Goal: Task Accomplishment & Management: Manage account settings

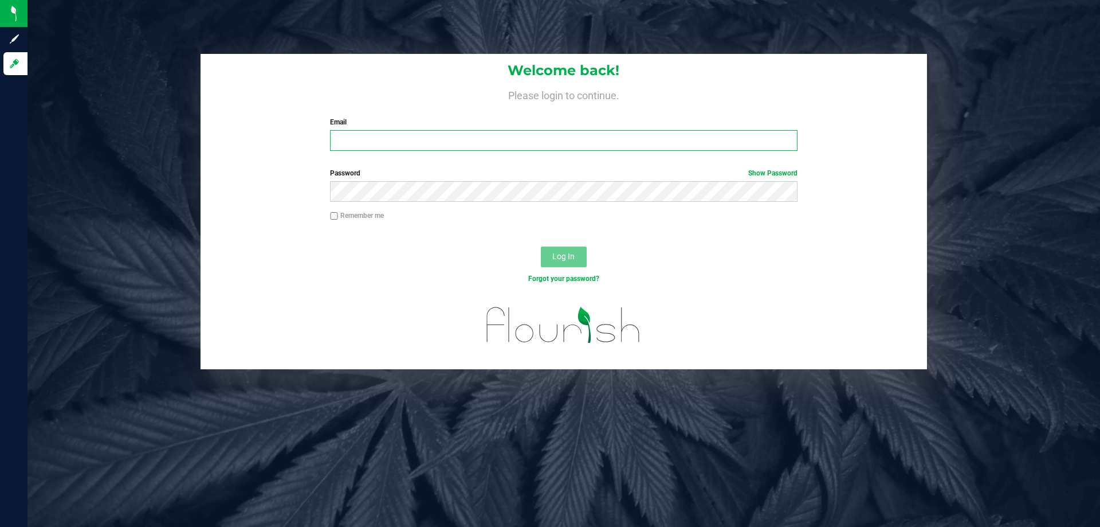
click at [384, 134] on input "Email" at bounding box center [563, 140] width 467 height 21
type input "[EMAIL_ADDRESS][DOMAIN_NAME]"
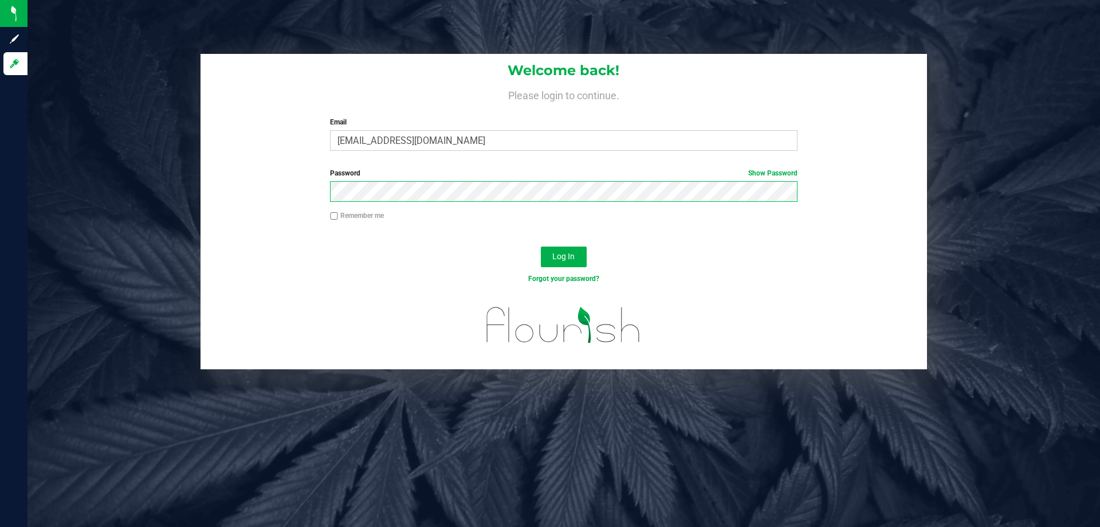
click at [541, 246] on button "Log In" at bounding box center [564, 256] width 46 height 21
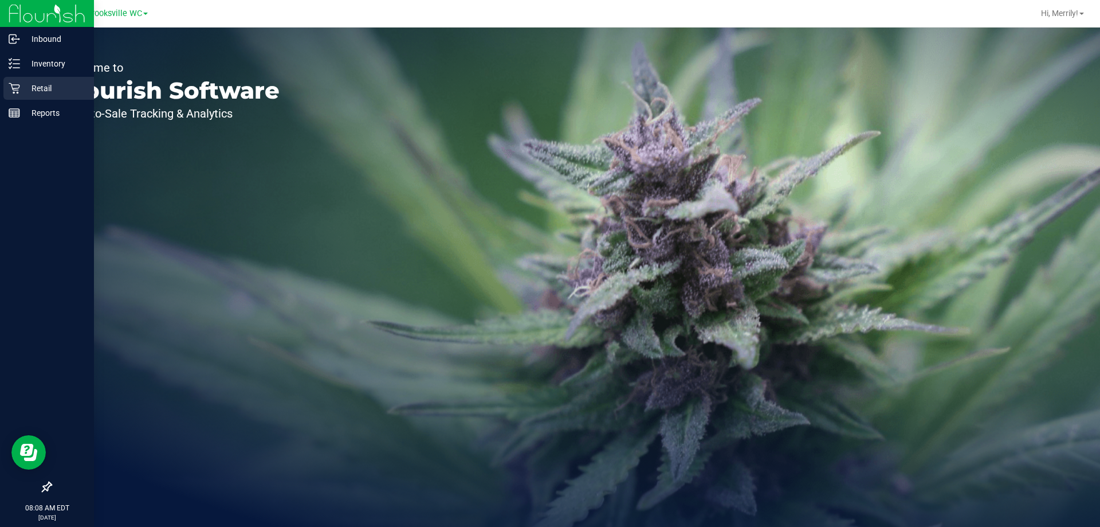
click at [15, 91] on icon at bounding box center [14, 87] width 11 height 11
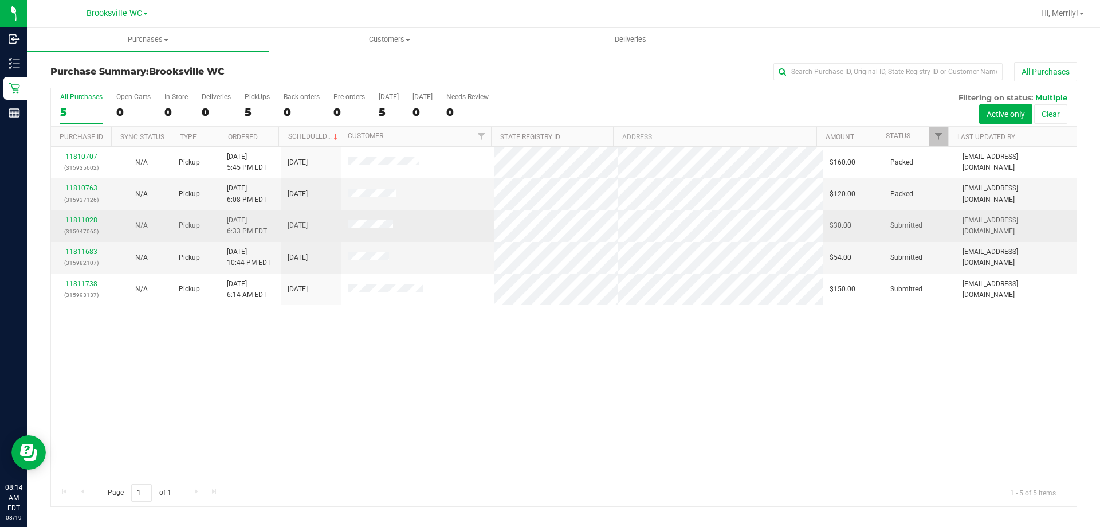
click at [88, 222] on link "11811028" at bounding box center [81, 220] width 32 height 8
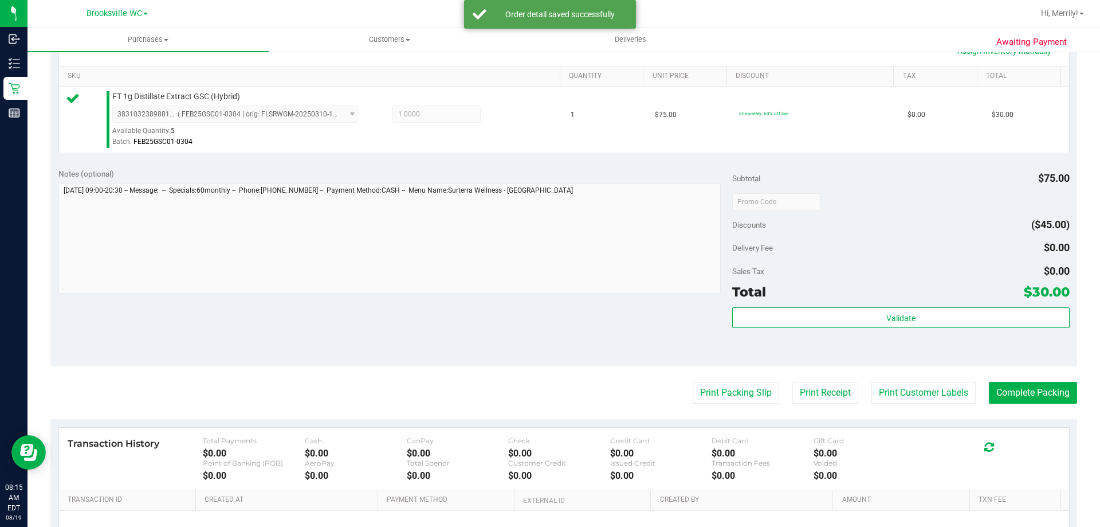
scroll to position [286, 0]
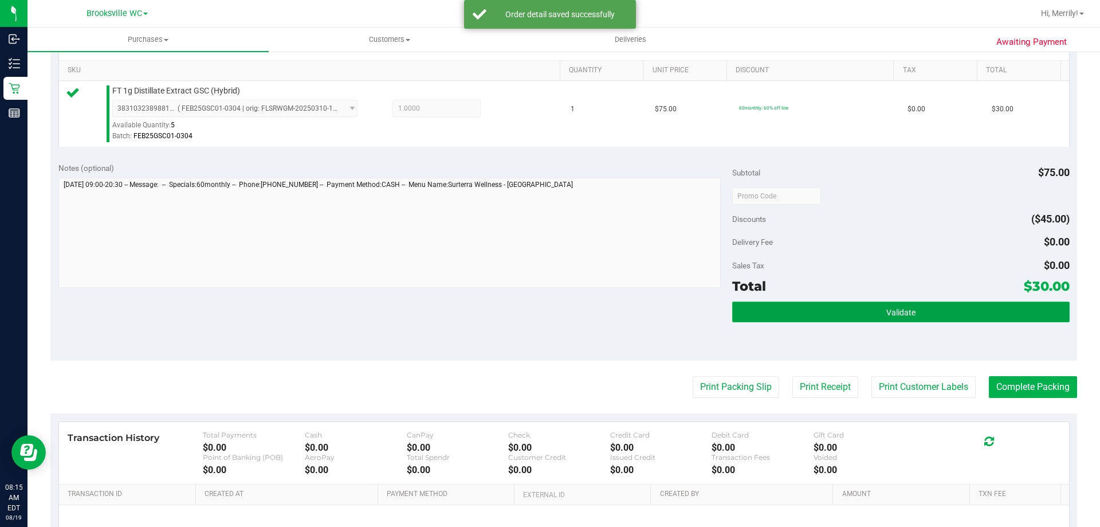
click at [901, 313] on span "Validate" at bounding box center [900, 312] width 29 height 9
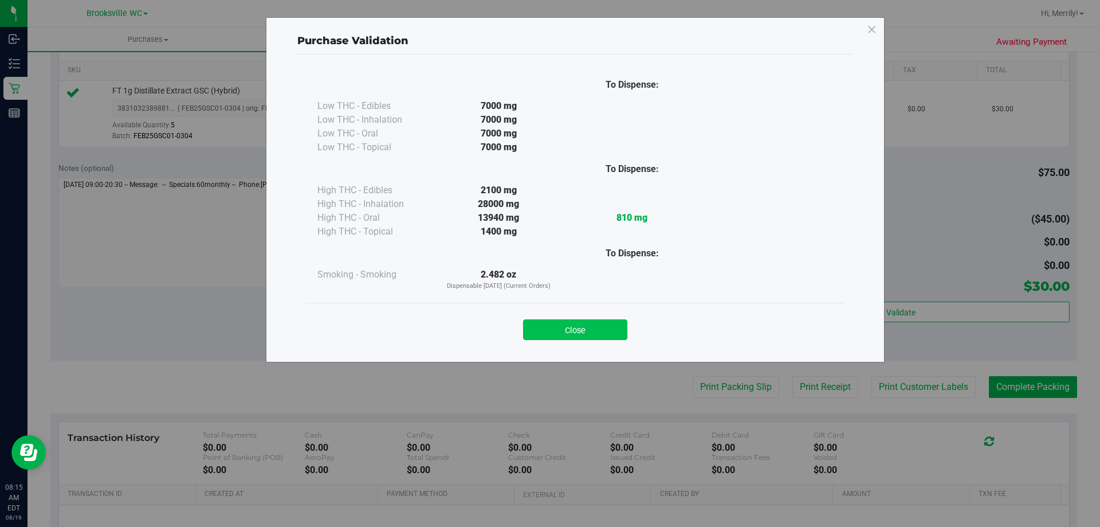
click at [588, 331] on button "Close" at bounding box center [575, 329] width 104 height 21
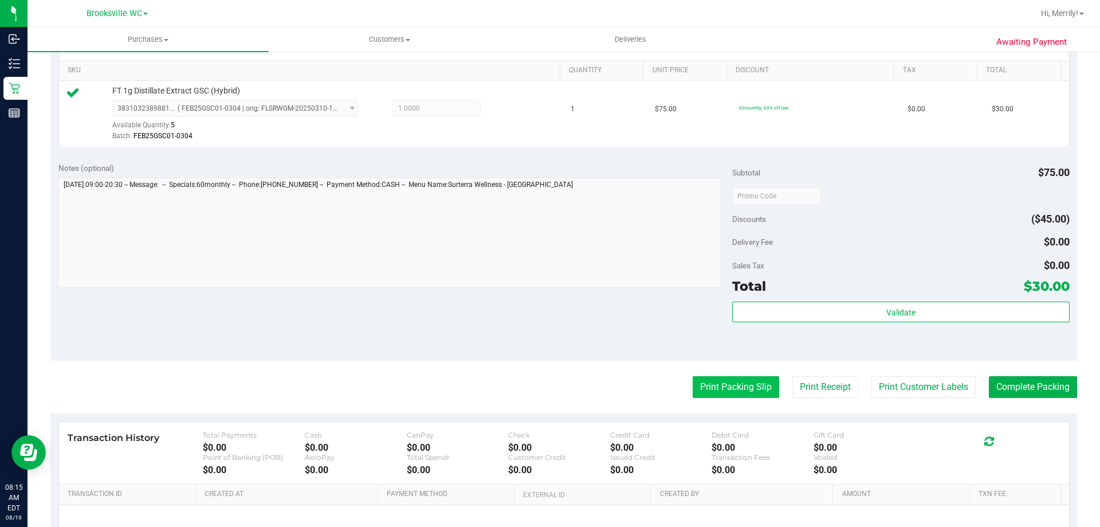
click at [713, 376] on button "Print Packing Slip" at bounding box center [736, 387] width 87 height 22
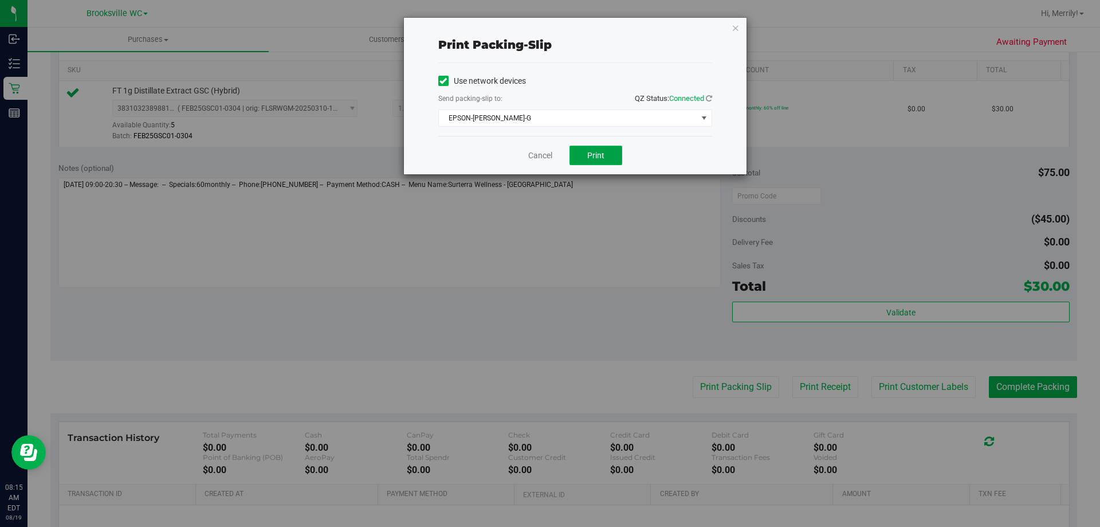
click at [604, 154] on span "Print" at bounding box center [595, 155] width 17 height 9
click at [538, 158] on link "Cancel" at bounding box center [540, 156] width 24 height 12
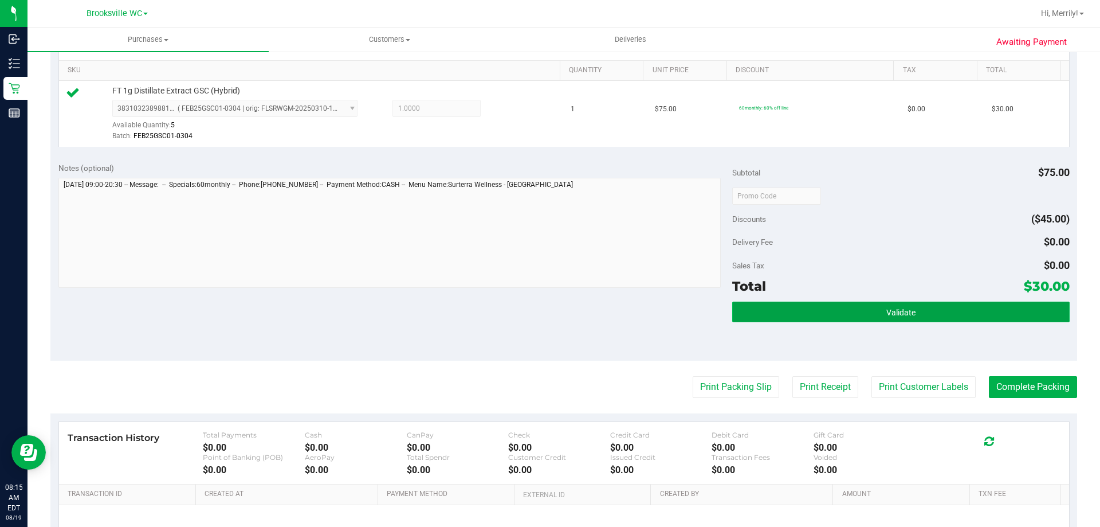
click at [874, 308] on button "Validate" at bounding box center [900, 311] width 337 height 21
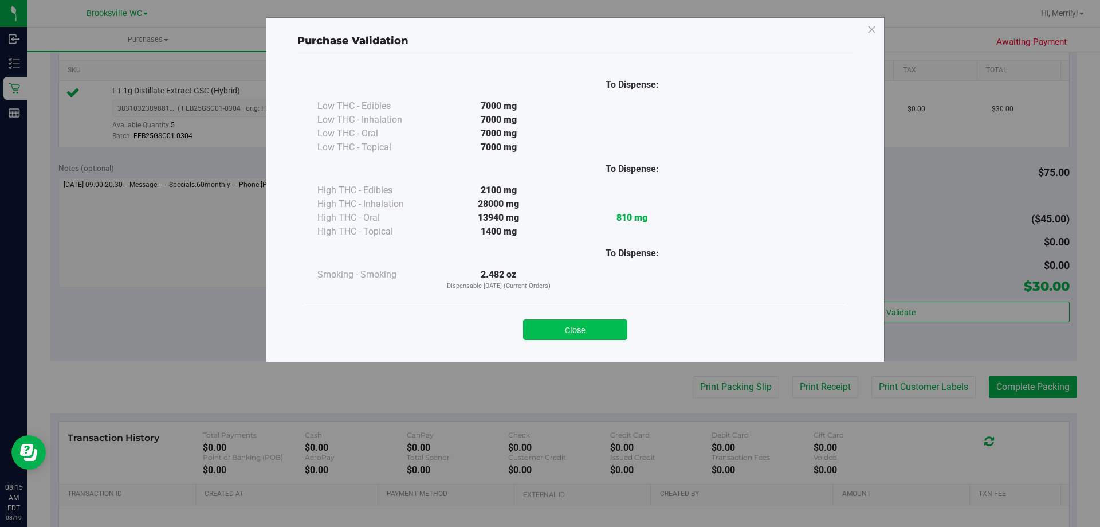
click at [568, 332] on button "Close" at bounding box center [575, 329] width 104 height 21
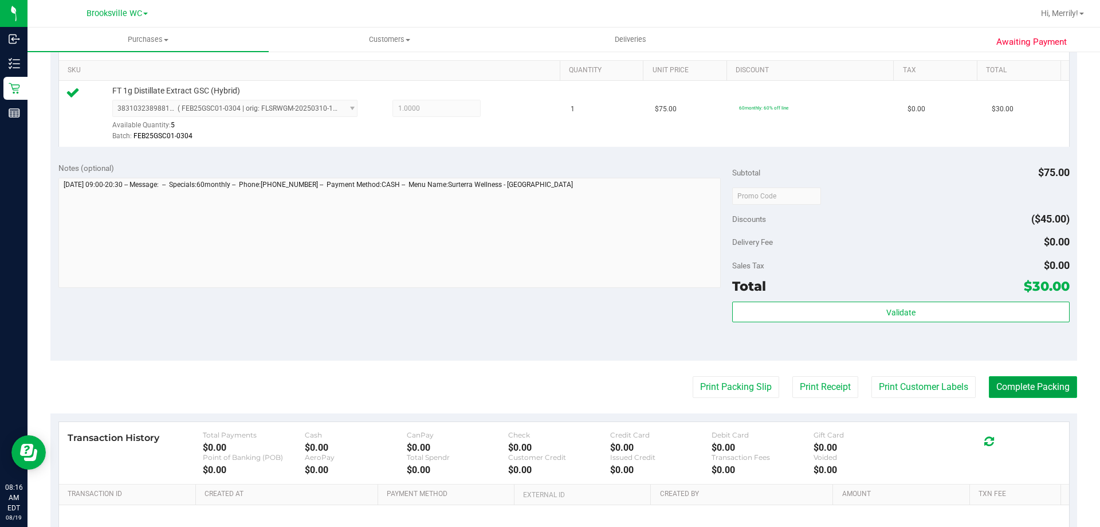
click at [1039, 387] on button "Complete Packing" at bounding box center [1033, 387] width 88 height 22
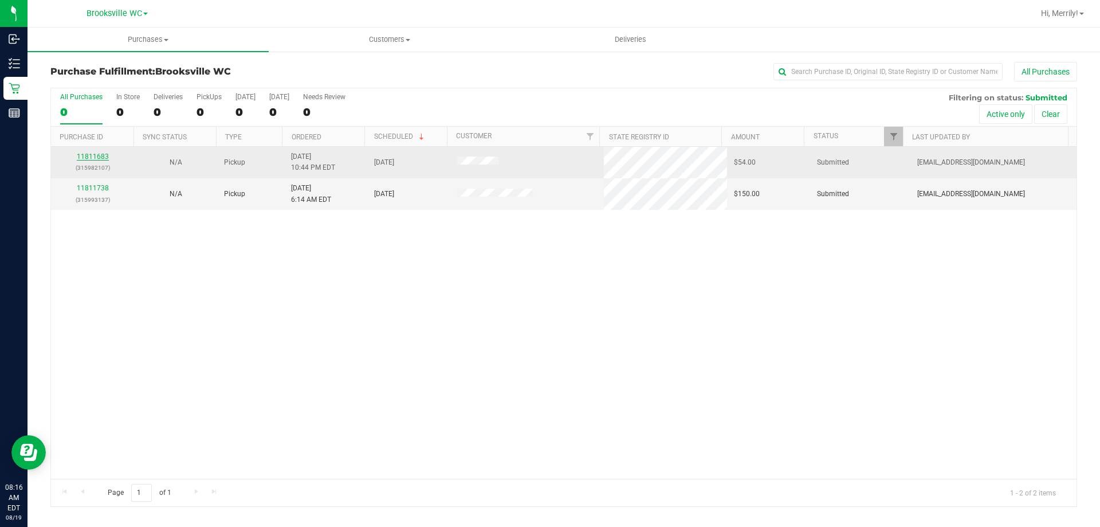
click at [104, 156] on link "11811683" at bounding box center [93, 156] width 32 height 8
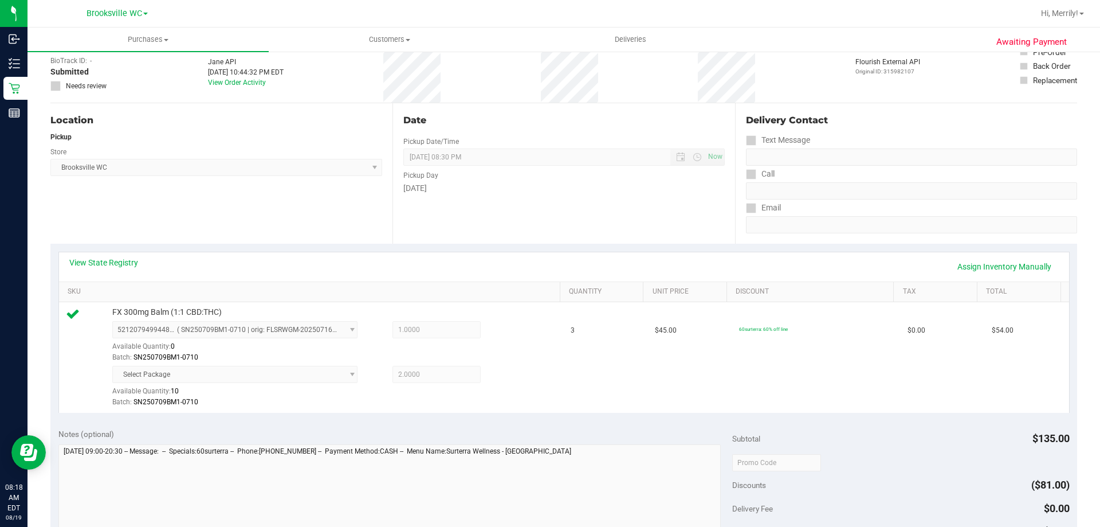
scroll to position [286, 0]
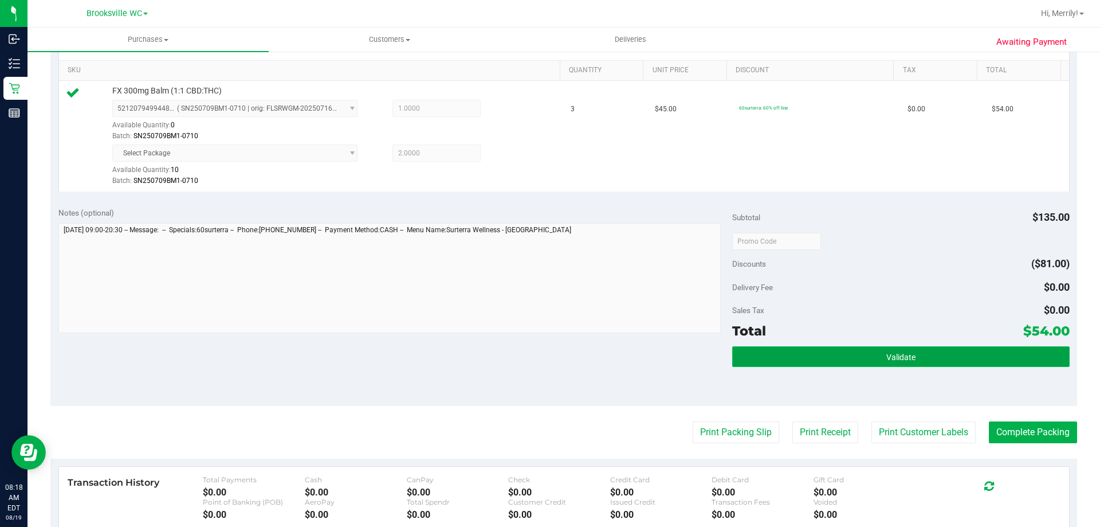
click at [889, 356] on span "Validate" at bounding box center [900, 356] width 29 height 9
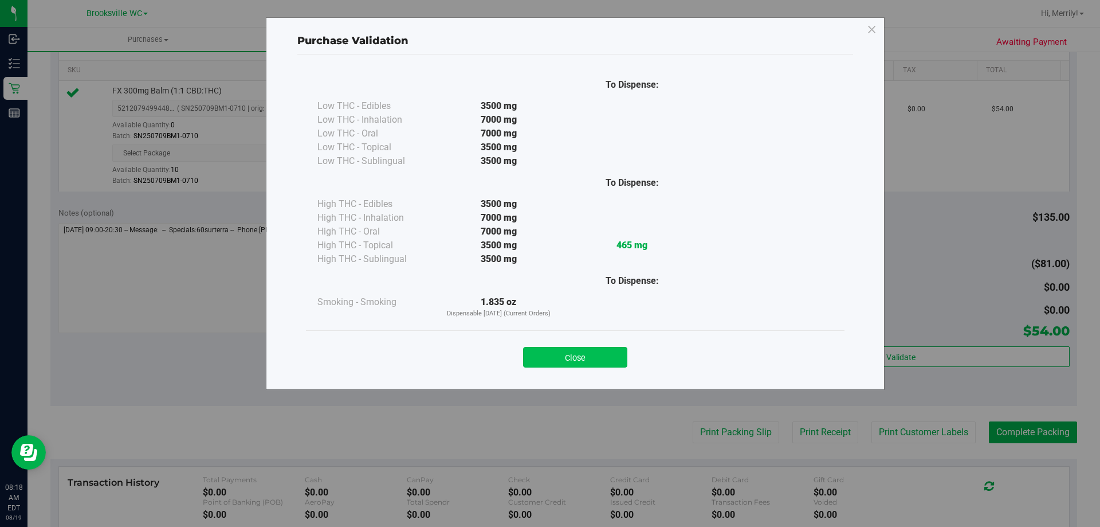
click at [557, 360] on button "Close" at bounding box center [575, 357] width 104 height 21
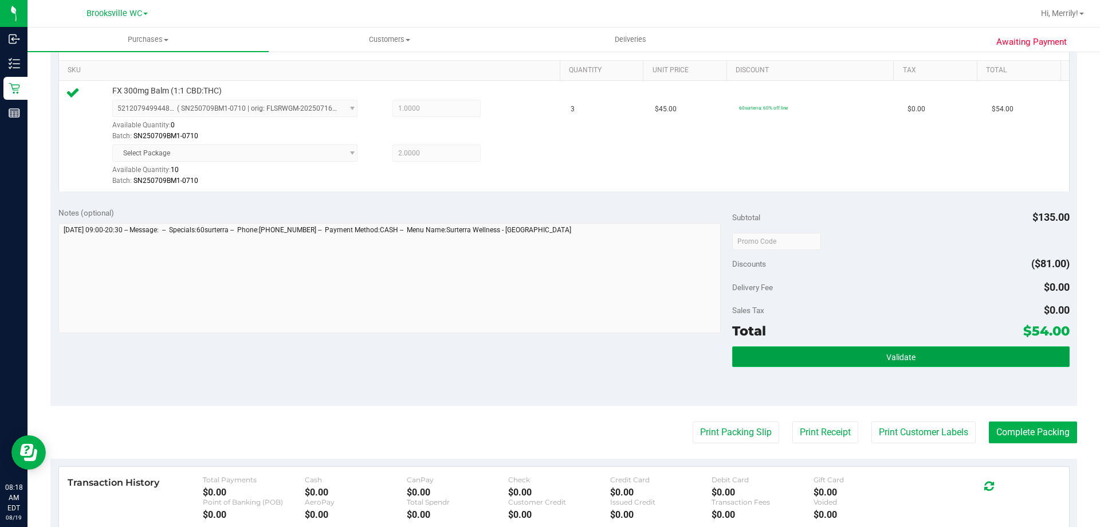
click at [771, 350] on button "Validate" at bounding box center [900, 356] width 337 height 21
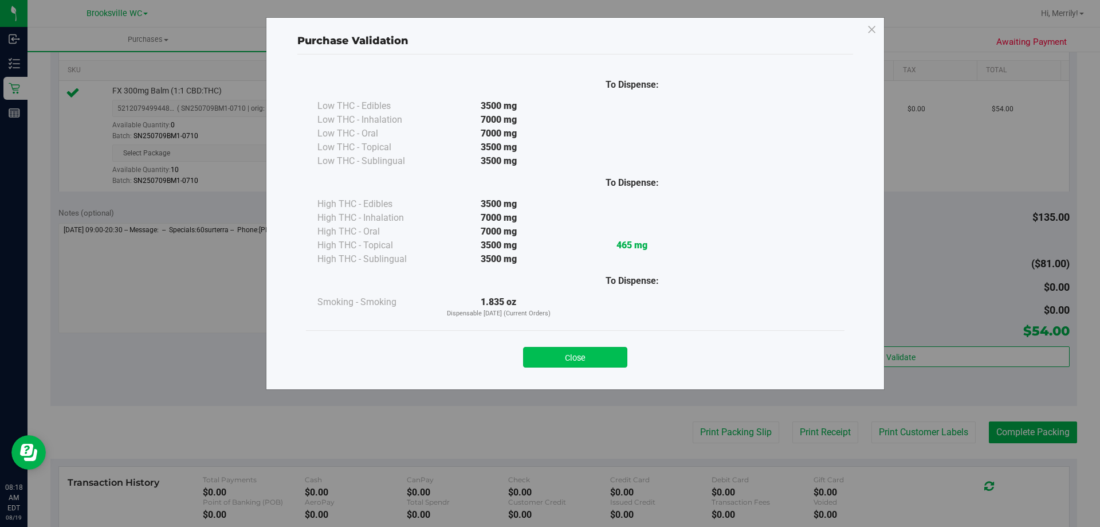
click at [571, 351] on button "Close" at bounding box center [575, 357] width 104 height 21
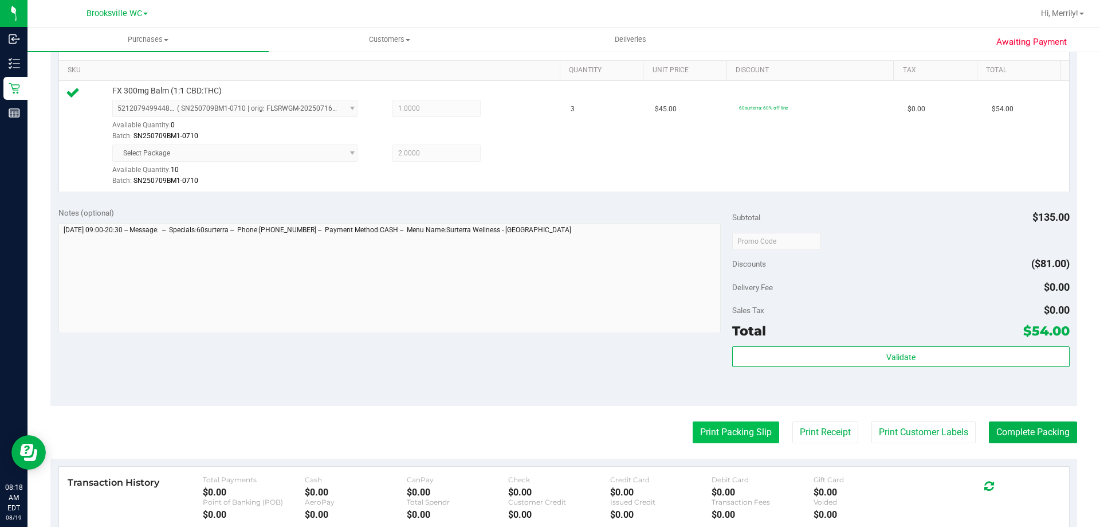
click at [700, 434] on button "Print Packing Slip" at bounding box center [736, 432] width 87 height 22
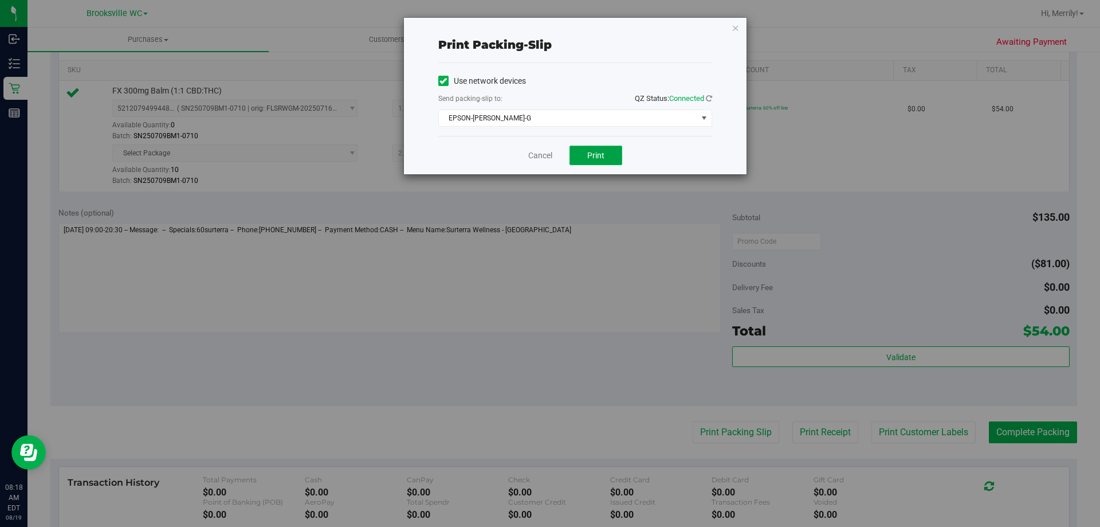
click at [597, 158] on span "Print" at bounding box center [595, 155] width 17 height 9
click at [544, 156] on link "Cancel" at bounding box center [540, 156] width 24 height 12
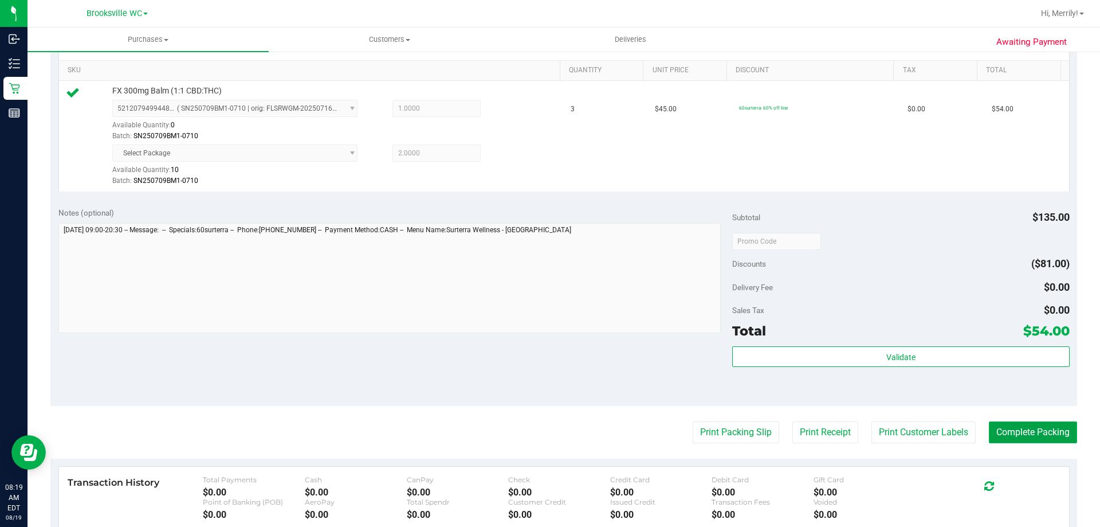
click at [1035, 433] on button "Complete Packing" at bounding box center [1033, 432] width 88 height 22
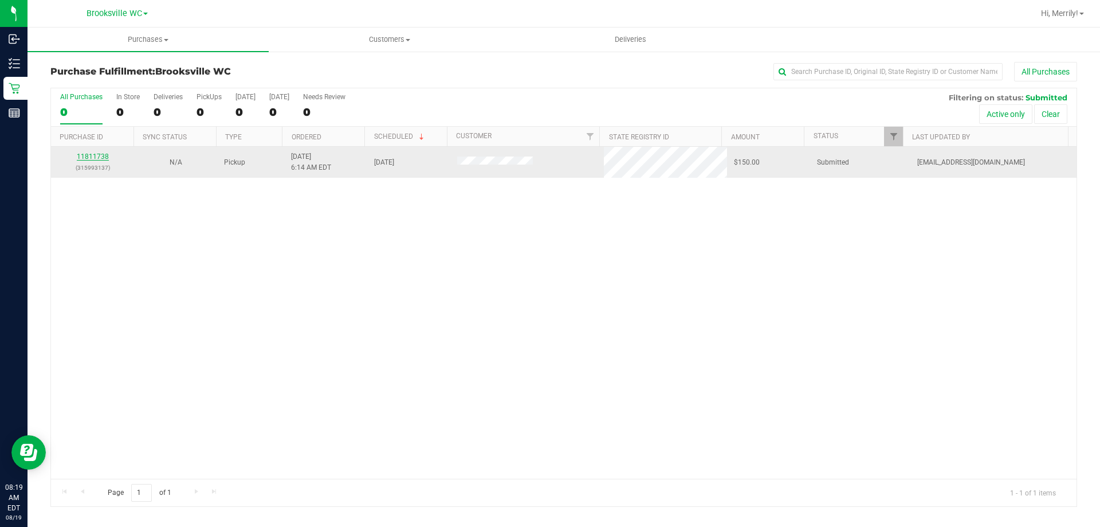
click at [88, 154] on link "11811738" at bounding box center [93, 156] width 32 height 8
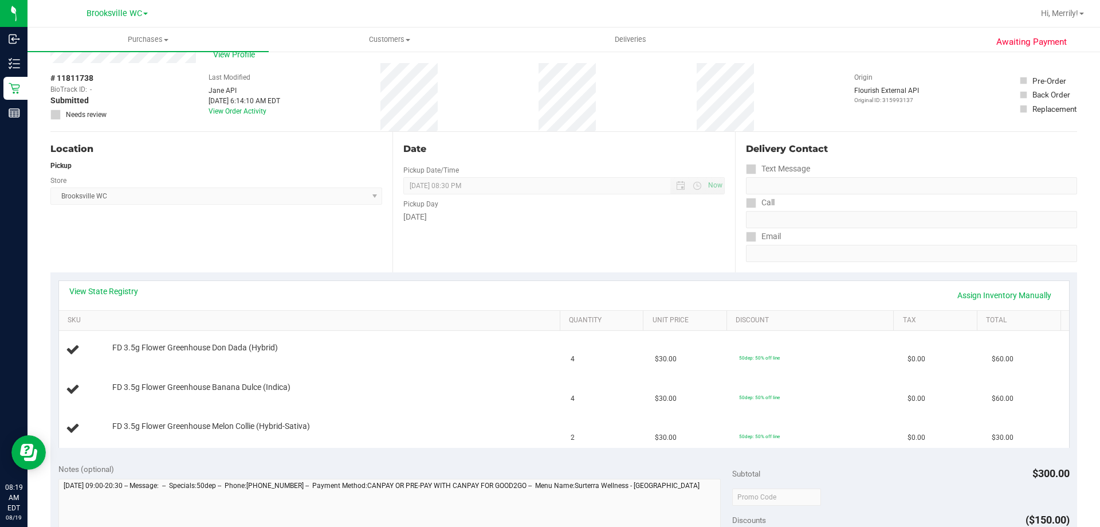
scroll to position [57, 0]
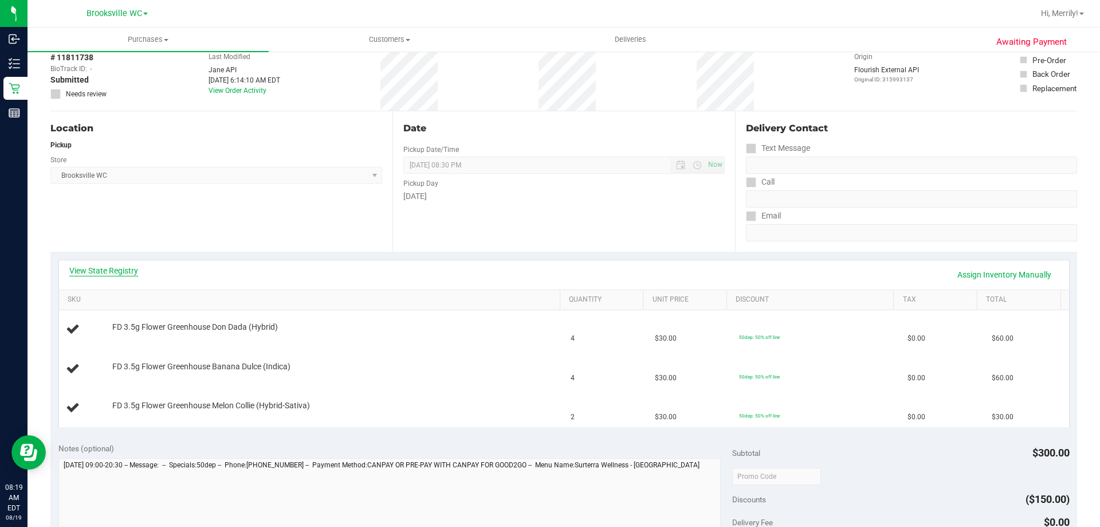
click at [118, 269] on link "View State Registry" at bounding box center [103, 270] width 69 height 11
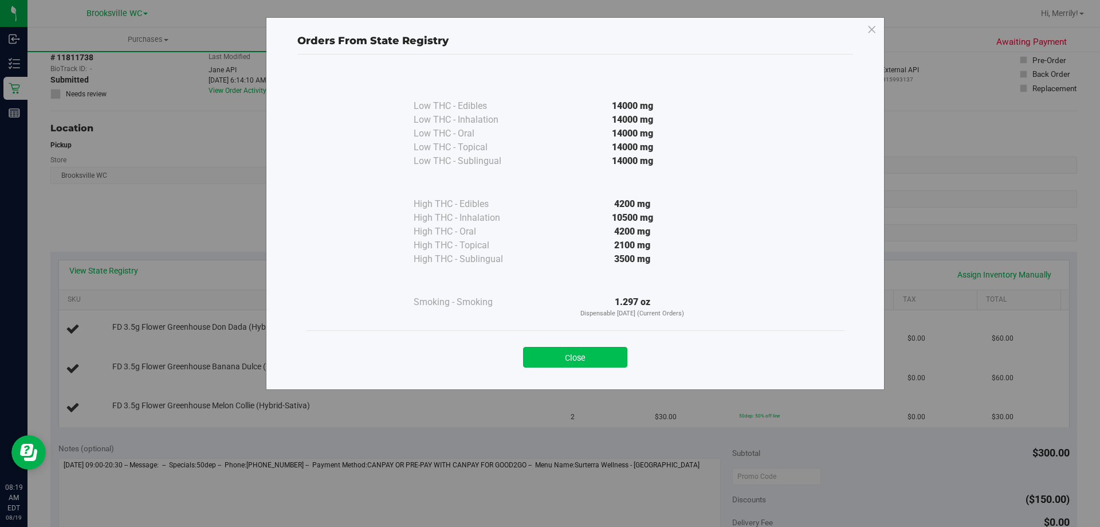
click at [595, 356] on button "Close" at bounding box center [575, 357] width 104 height 21
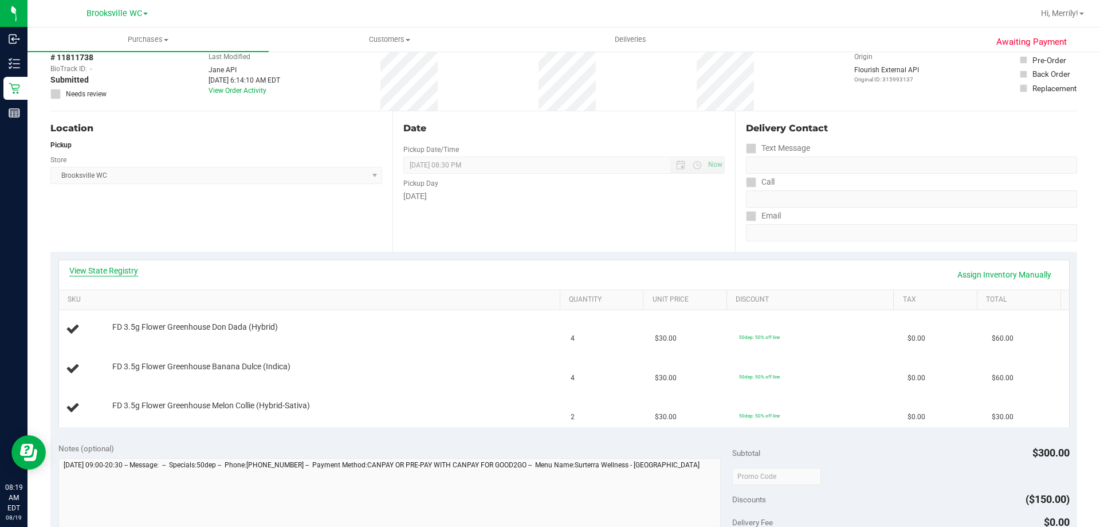
click at [136, 269] on link "View State Registry" at bounding box center [103, 270] width 69 height 11
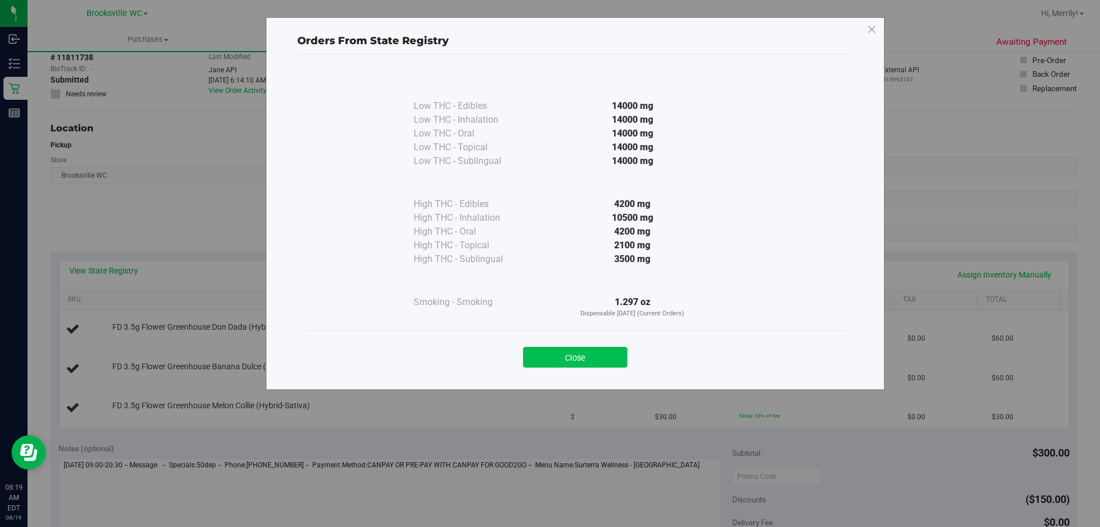
click at [567, 360] on button "Close" at bounding box center [575, 357] width 104 height 21
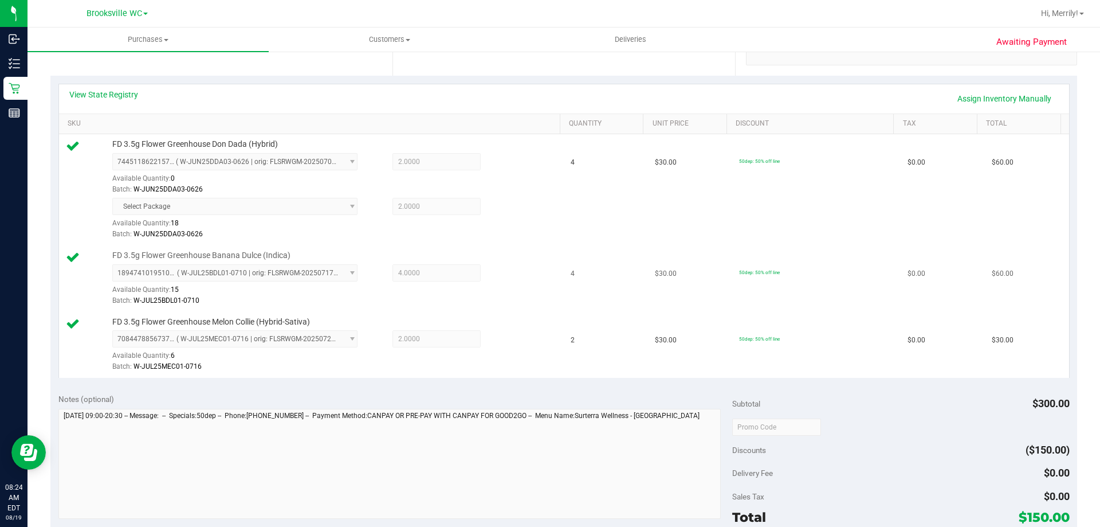
scroll to position [401, 0]
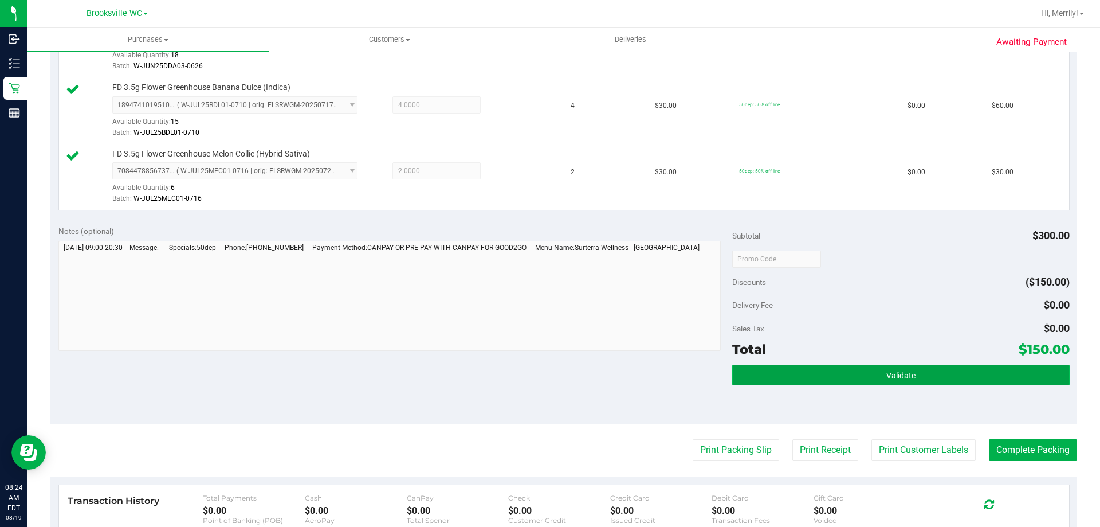
click at [867, 373] on button "Validate" at bounding box center [900, 374] width 337 height 21
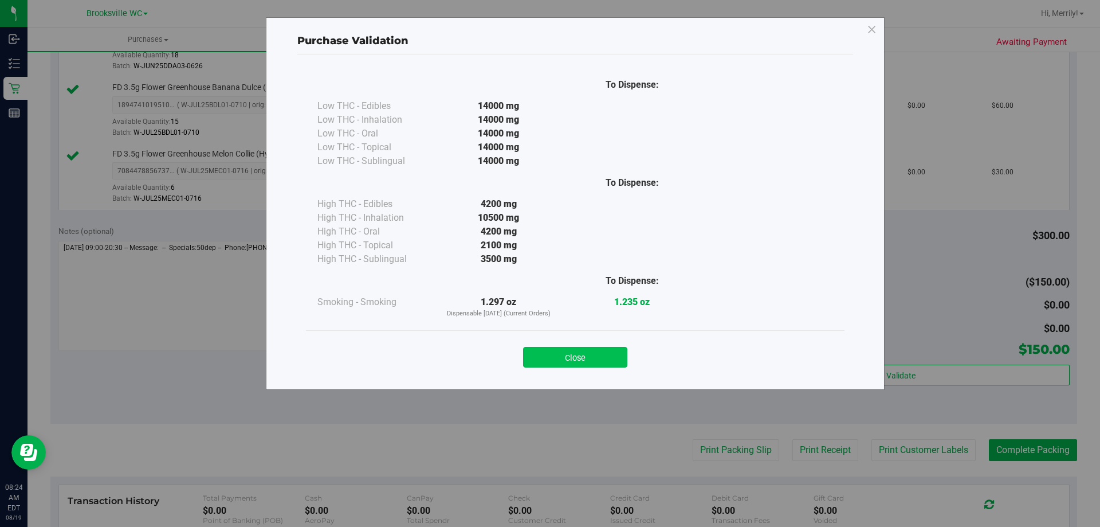
click at [577, 351] on button "Close" at bounding box center [575, 357] width 104 height 21
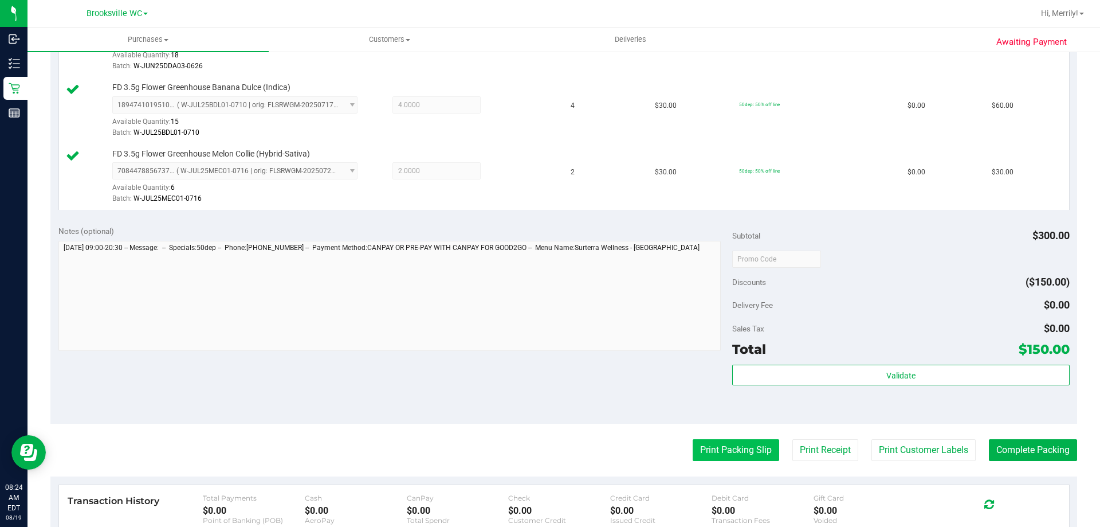
click at [748, 452] on button "Print Packing Slip" at bounding box center [736, 450] width 87 height 22
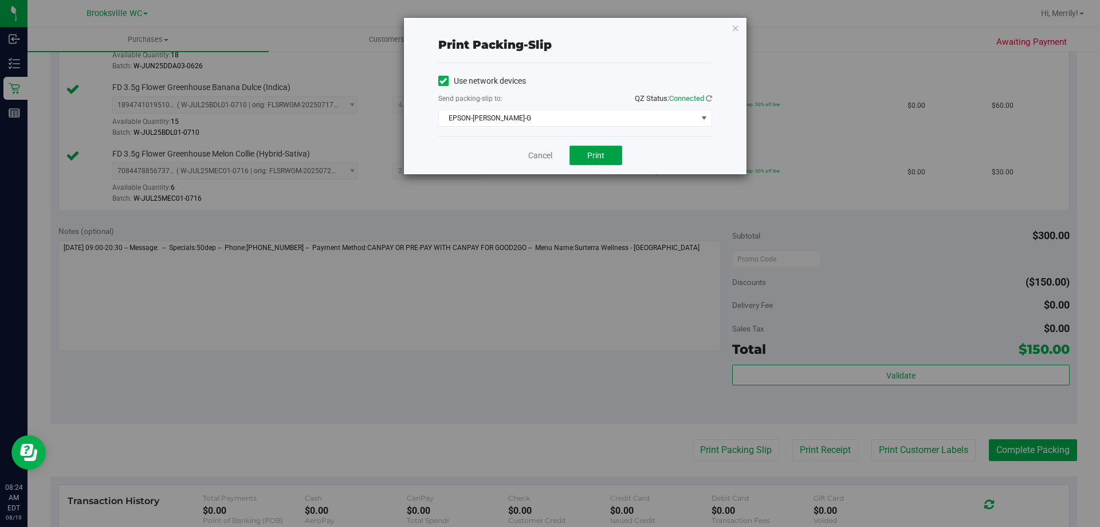
click at [591, 154] on span "Print" at bounding box center [595, 155] width 17 height 9
click at [533, 159] on link "Cancel" at bounding box center [540, 156] width 24 height 12
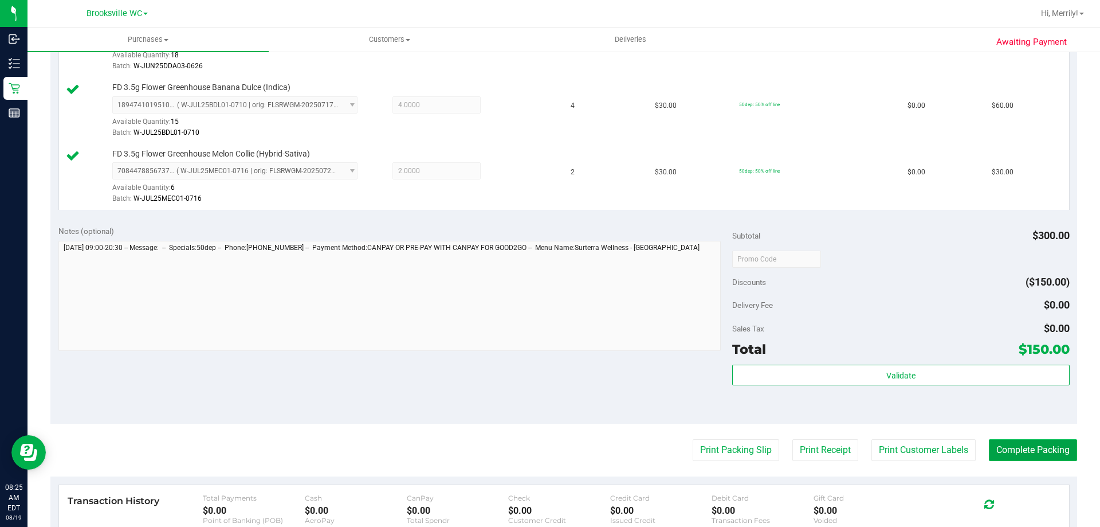
click at [1031, 450] on button "Complete Packing" at bounding box center [1033, 450] width 88 height 22
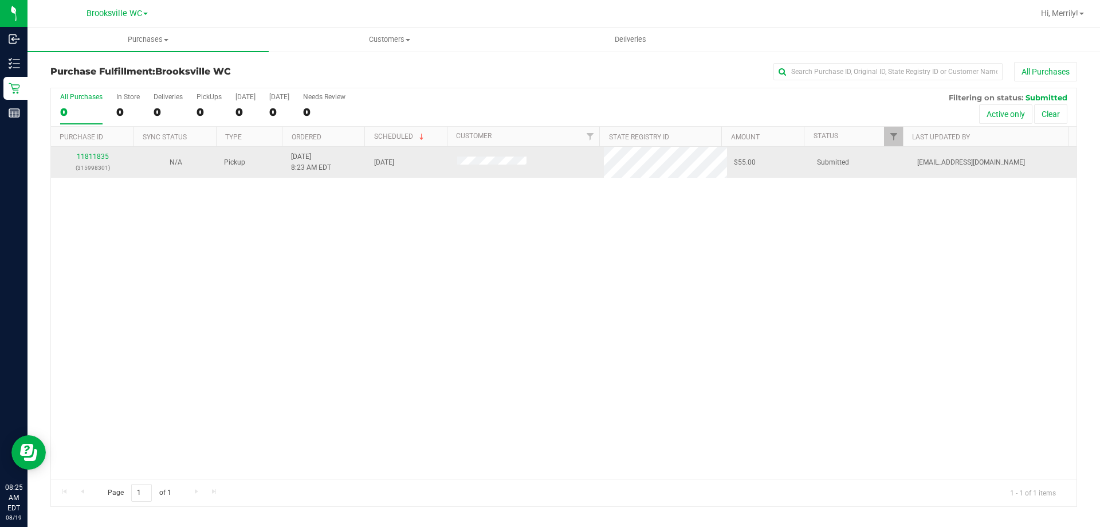
click at [90, 151] on td "11811835 (315998301)" at bounding box center [92, 162] width 83 height 31
click at [89, 152] on link "11811835" at bounding box center [93, 156] width 32 height 8
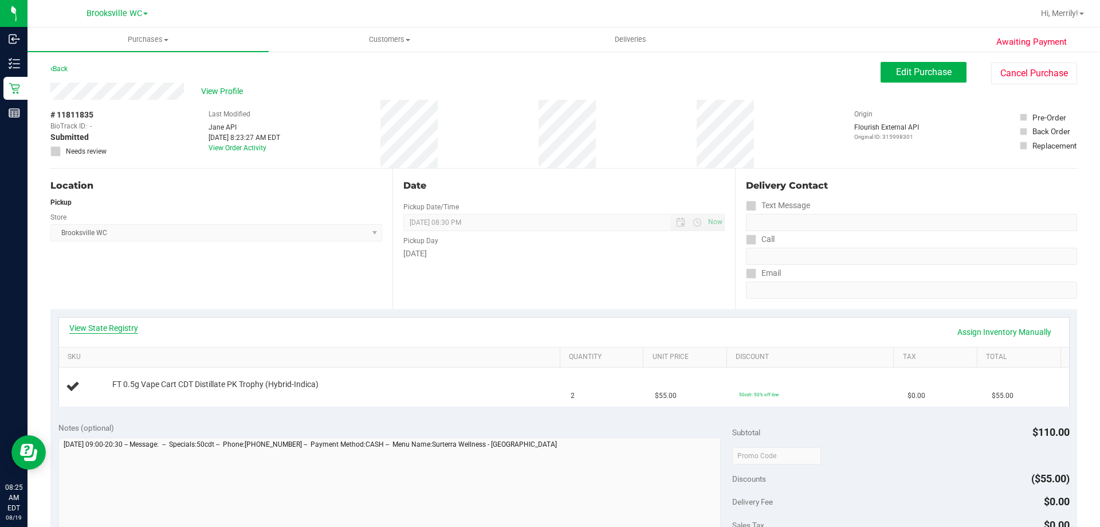
click at [122, 327] on link "View State Registry" at bounding box center [103, 327] width 69 height 11
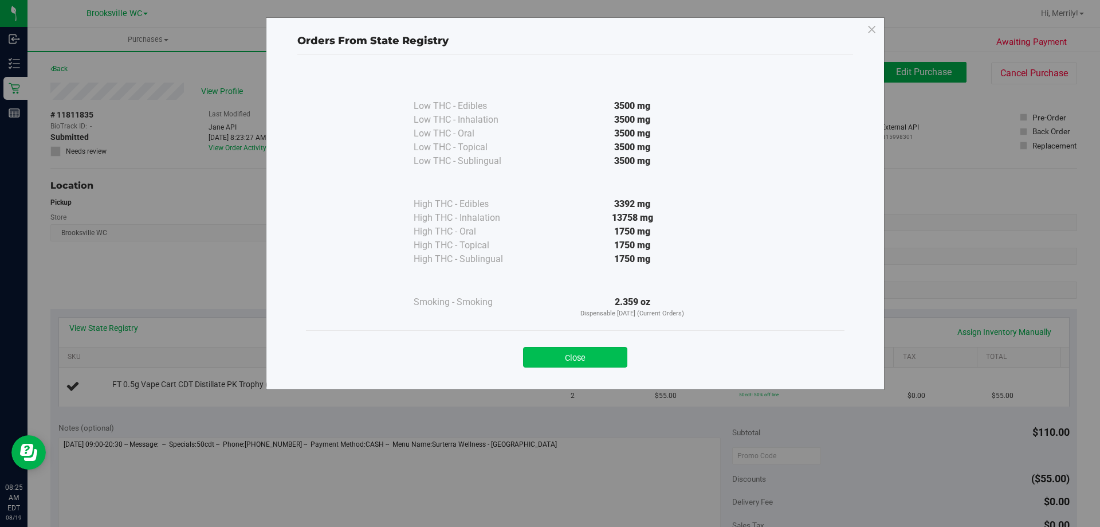
click at [584, 353] on button "Close" at bounding box center [575, 357] width 104 height 21
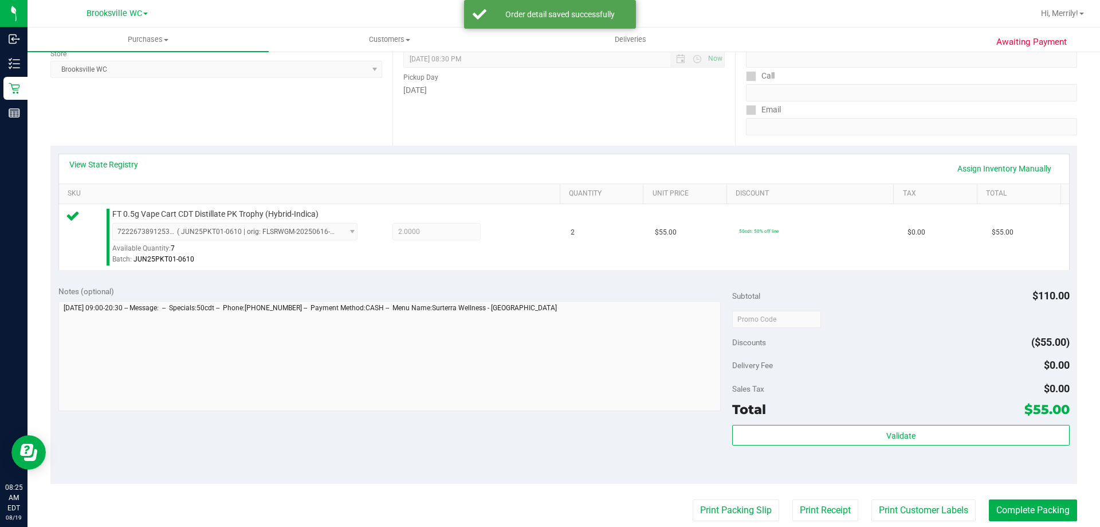
scroll to position [229, 0]
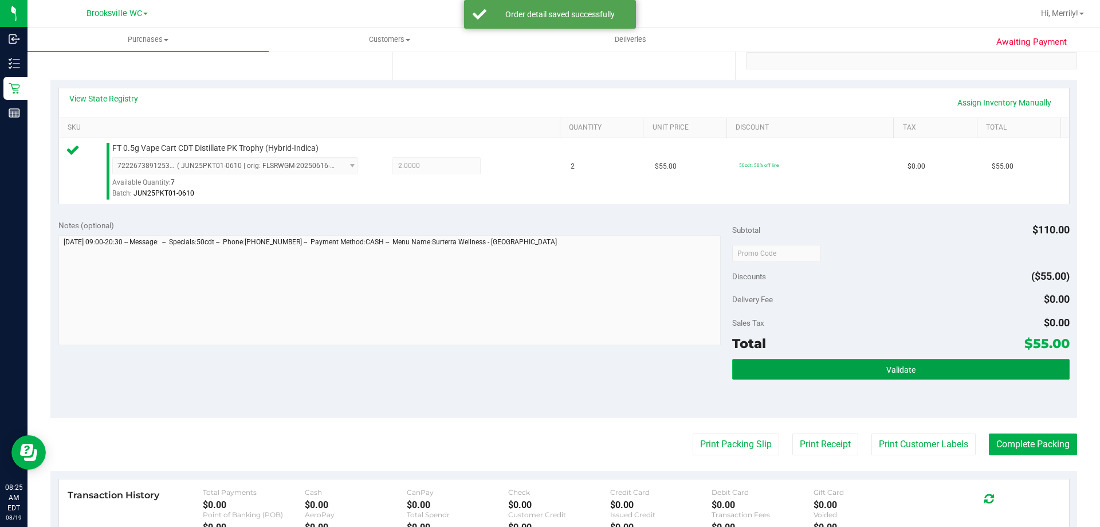
click at [863, 361] on button "Validate" at bounding box center [900, 369] width 337 height 21
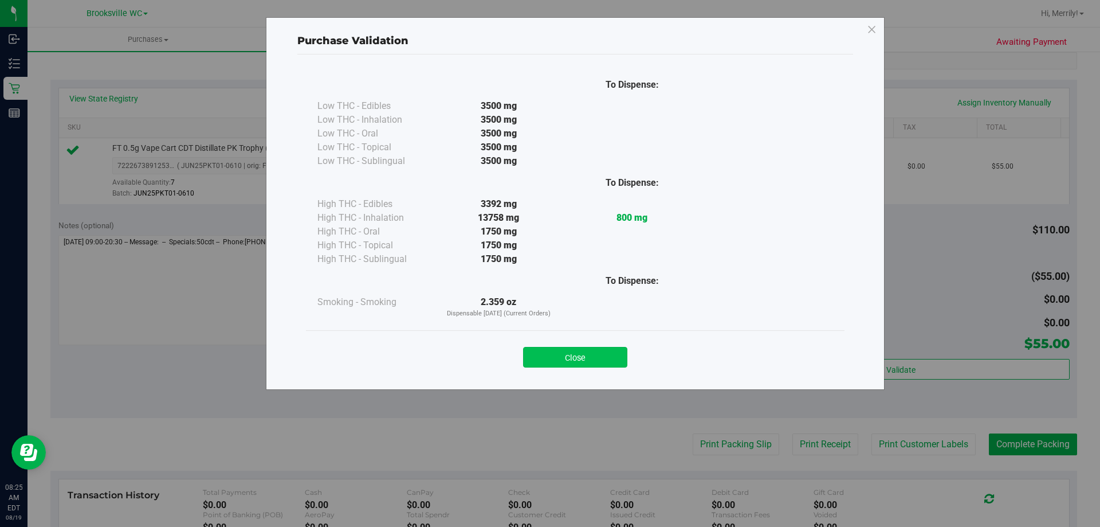
click at [584, 358] on button "Close" at bounding box center [575, 357] width 104 height 21
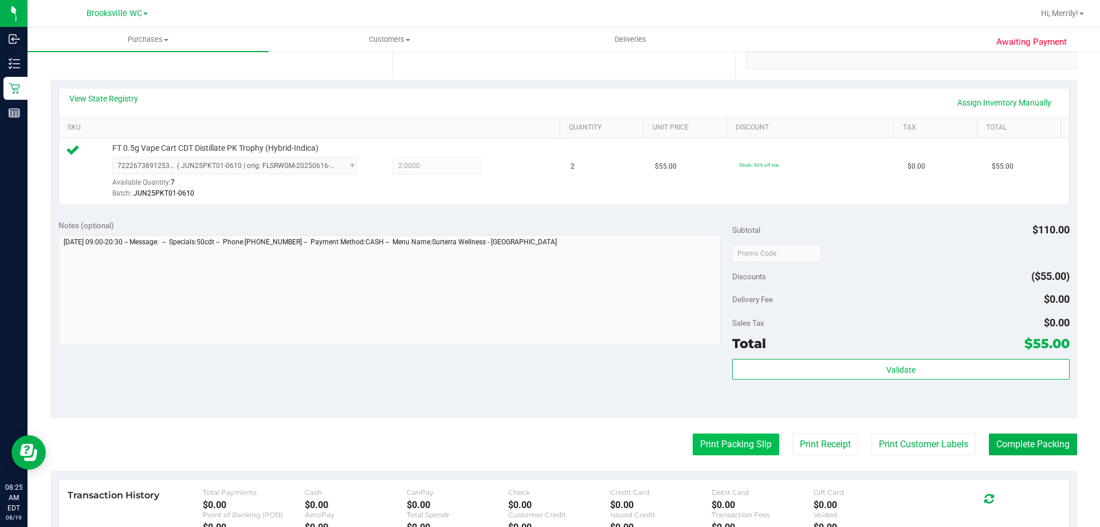
click at [712, 446] on button "Print Packing Slip" at bounding box center [736, 444] width 87 height 22
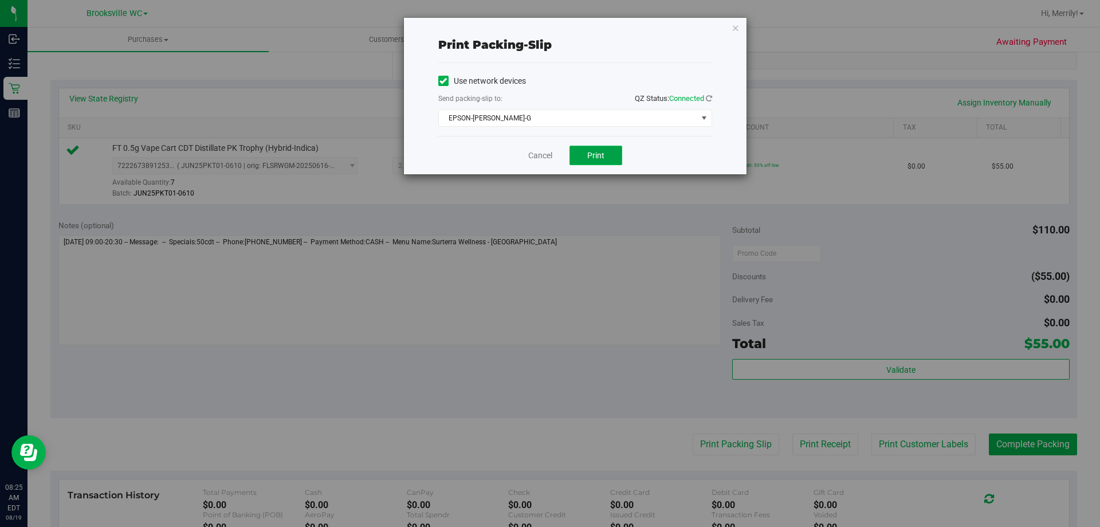
click at [599, 155] on span "Print" at bounding box center [595, 155] width 17 height 9
click at [545, 154] on link "Cancel" at bounding box center [540, 156] width 24 height 12
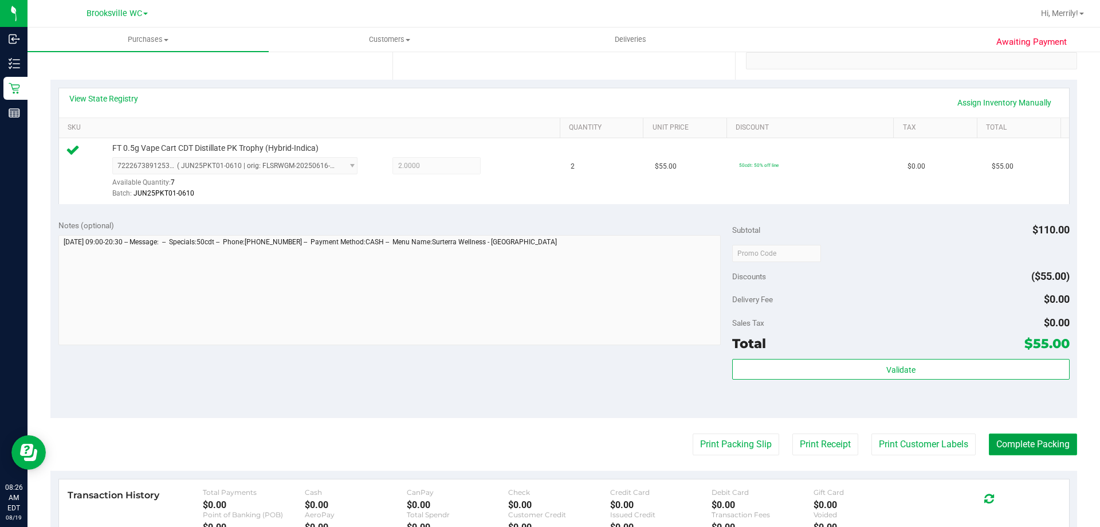
click at [1016, 439] on button "Complete Packing" at bounding box center [1033, 444] width 88 height 22
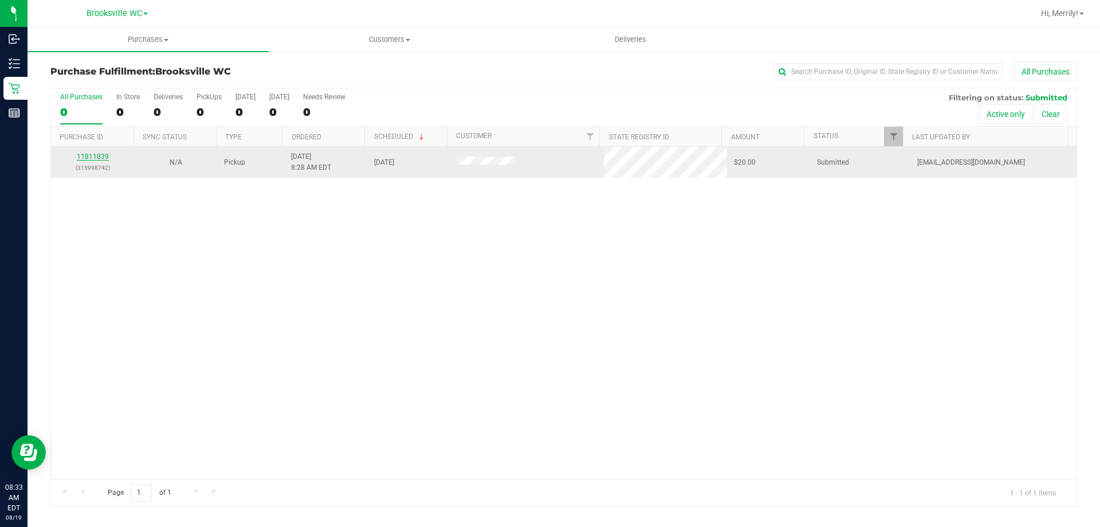
click at [98, 153] on link "11811839" at bounding box center [93, 156] width 32 height 8
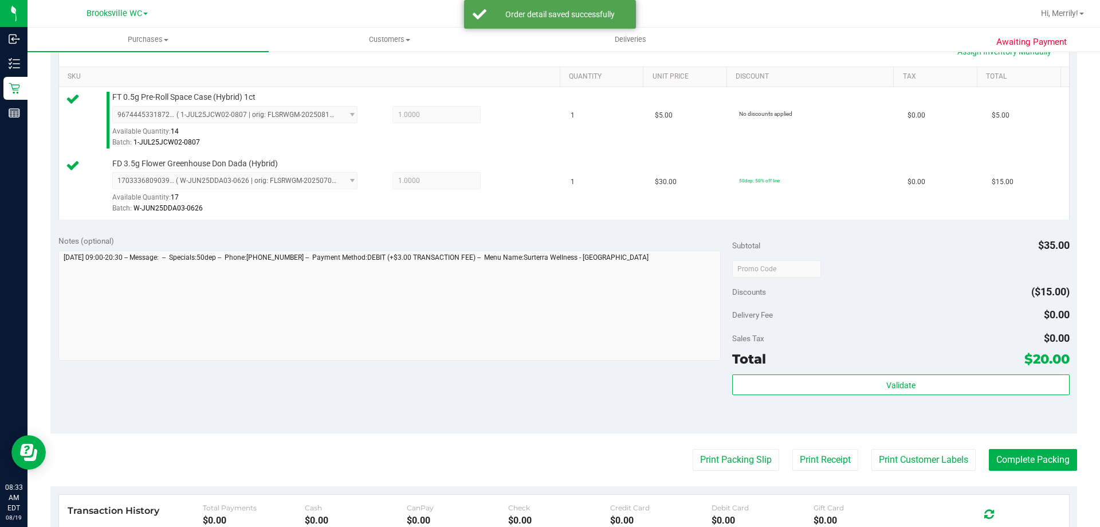
scroll to position [286, 0]
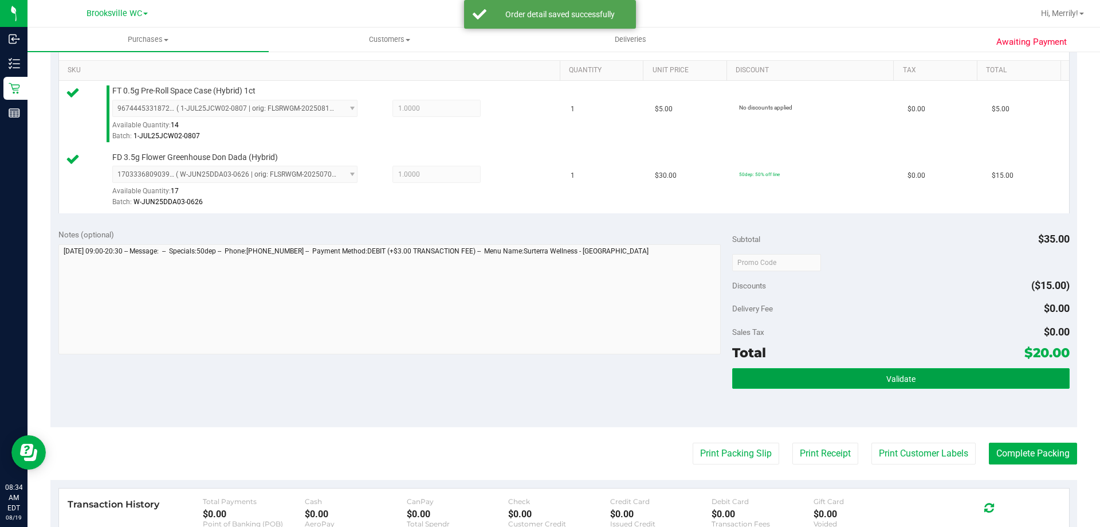
click at [886, 378] on span "Validate" at bounding box center [900, 378] width 29 height 9
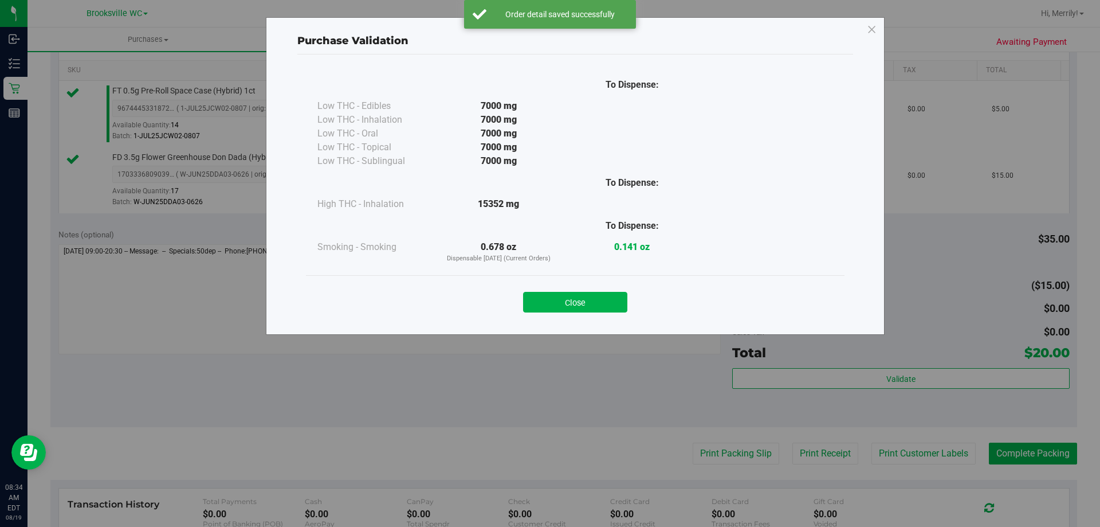
click at [554, 297] on button "Close" at bounding box center [575, 302] width 104 height 21
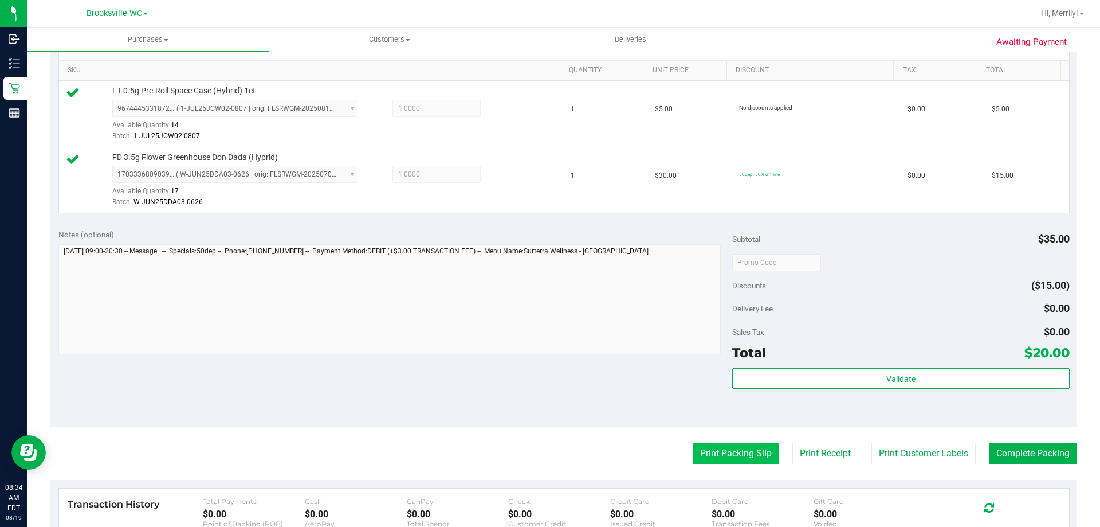
click at [730, 456] on button "Print Packing Slip" at bounding box center [736, 453] width 87 height 22
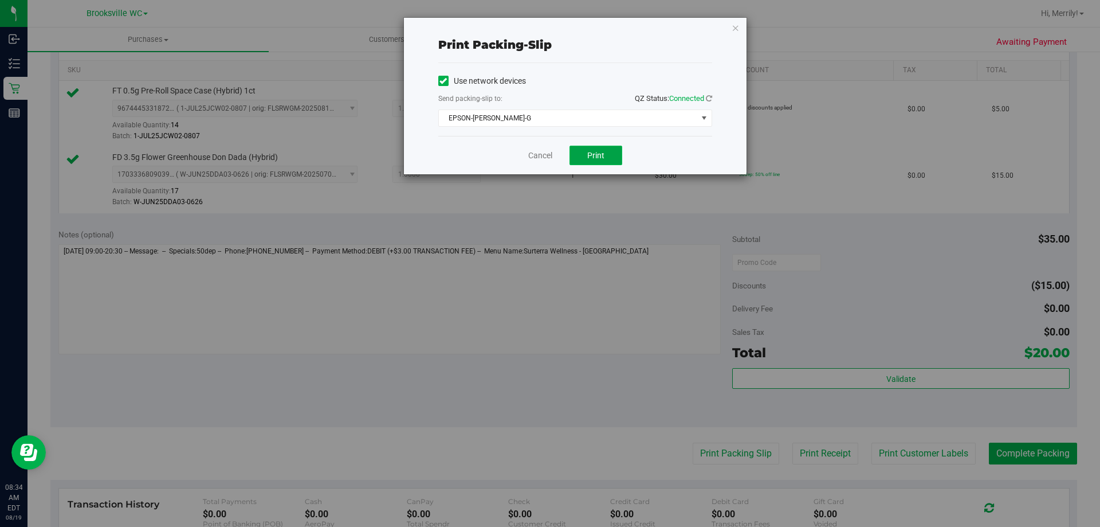
click at [588, 158] on span "Print" at bounding box center [595, 155] width 17 height 9
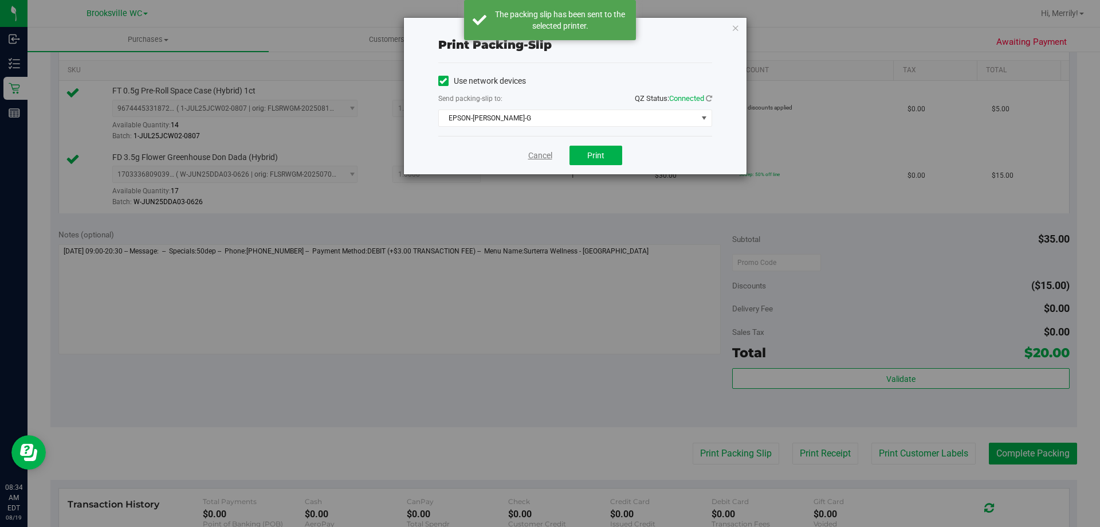
click at [541, 153] on link "Cancel" at bounding box center [540, 156] width 24 height 12
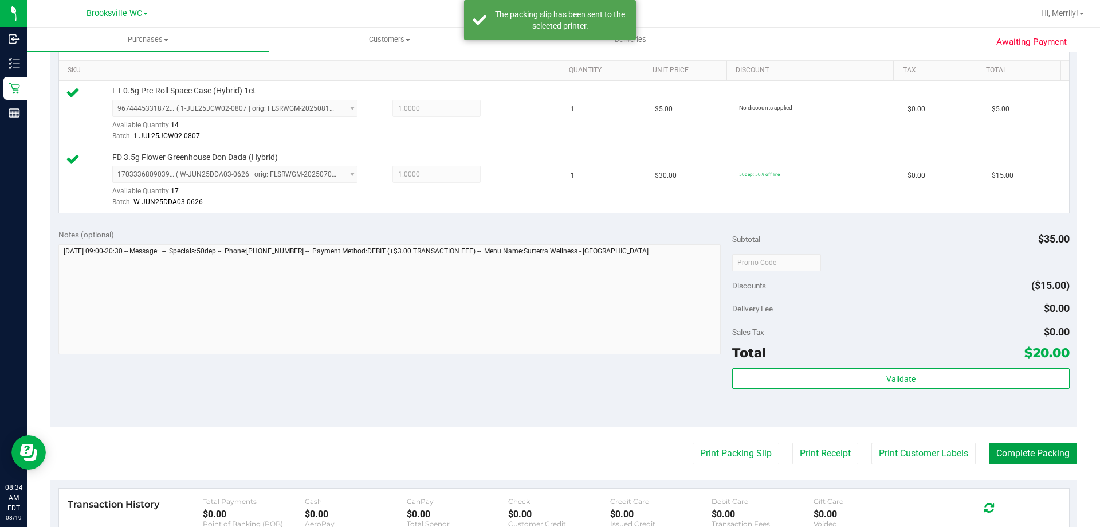
click at [994, 449] on button "Complete Packing" at bounding box center [1033, 453] width 88 height 22
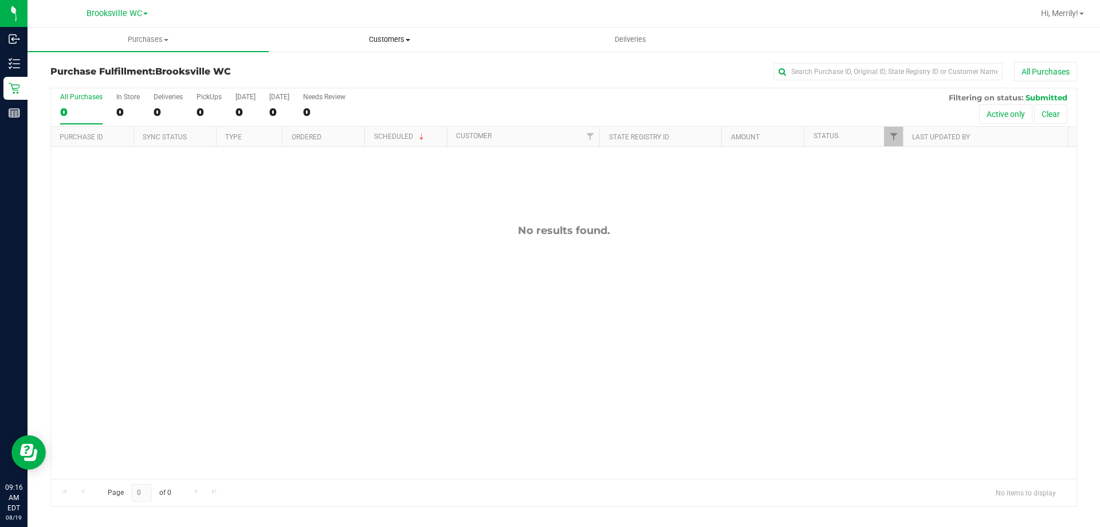
click at [411, 41] on span "Customers" at bounding box center [389, 39] width 240 height 10
click at [347, 65] on span "All customers" at bounding box center [310, 69] width 82 height 10
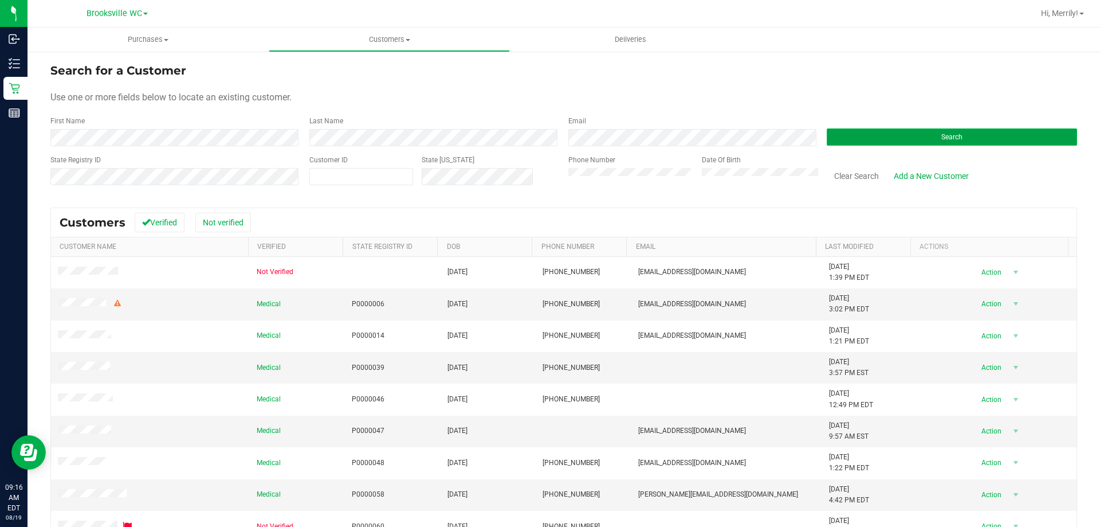
click at [872, 136] on button "Search" at bounding box center [952, 136] width 250 height 17
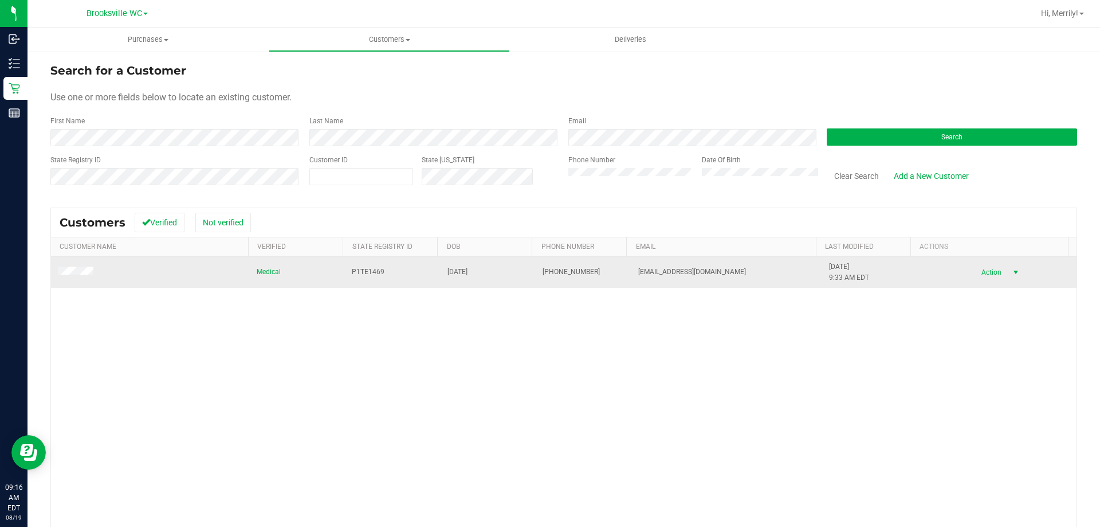
click at [1011, 274] on span "select" at bounding box center [1015, 272] width 9 height 9
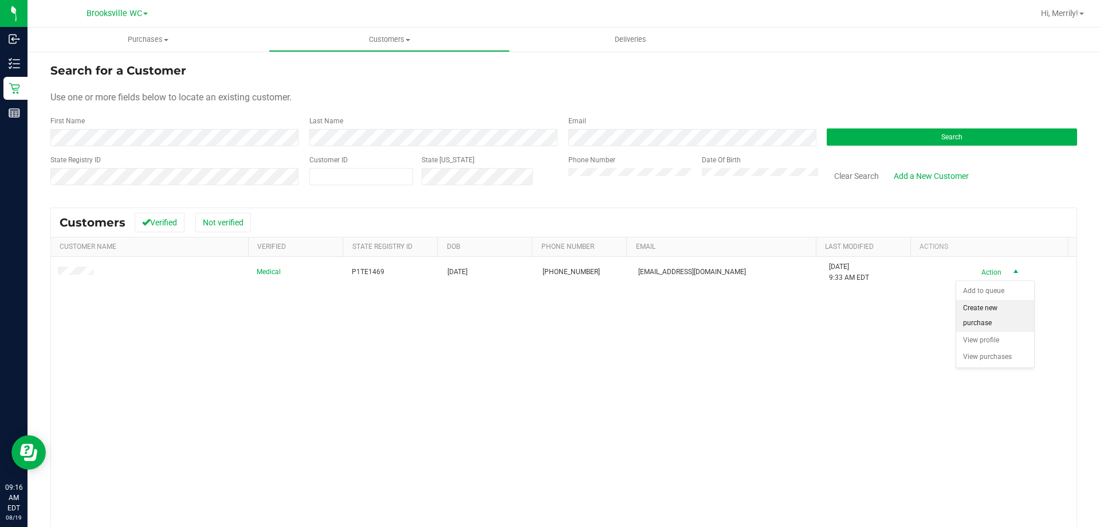
click at [984, 315] on li "Create new purchase" at bounding box center [995, 316] width 78 height 32
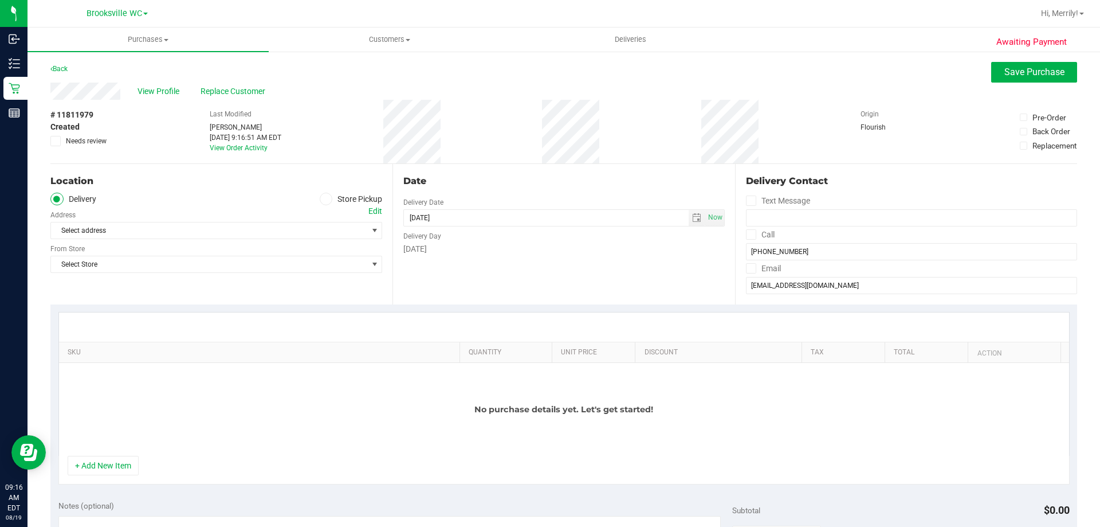
click at [324, 199] on icon at bounding box center [326, 199] width 7 height 0
click at [0, 0] on input "Store Pickup" at bounding box center [0, 0] width 0 height 0
drag, startPoint x: 380, startPoint y: 229, endPoint x: 372, endPoint y: 229, distance: 8.0
click at [379, 229] on div "Location Delivery Store Pickup Store Select Store Select Store [PERSON_NAME][GE…" at bounding box center [221, 234] width 342 height 140
click at [364, 229] on span "Select Store" at bounding box center [216, 230] width 332 height 17
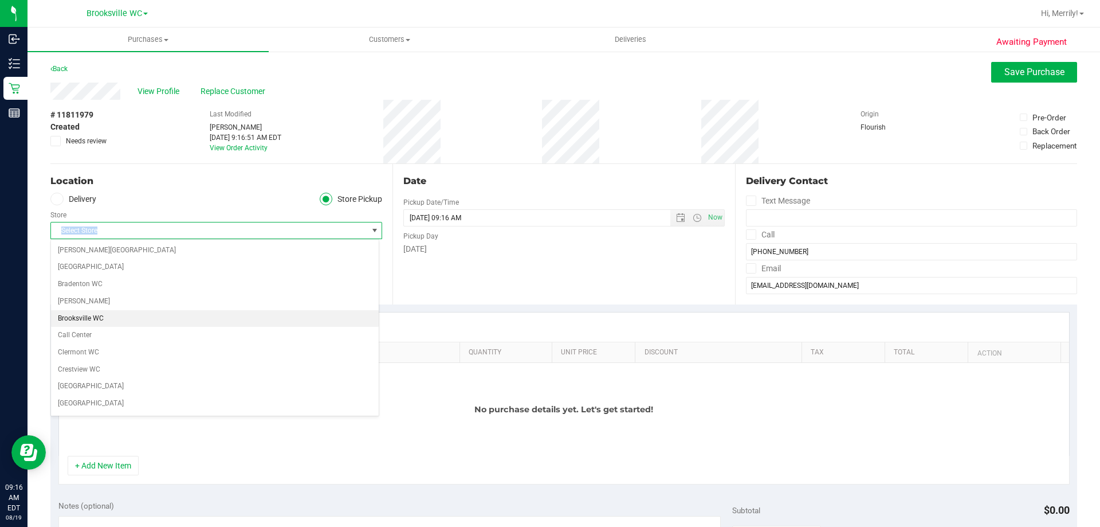
click at [93, 317] on li "Brooksville WC" at bounding box center [215, 318] width 328 height 17
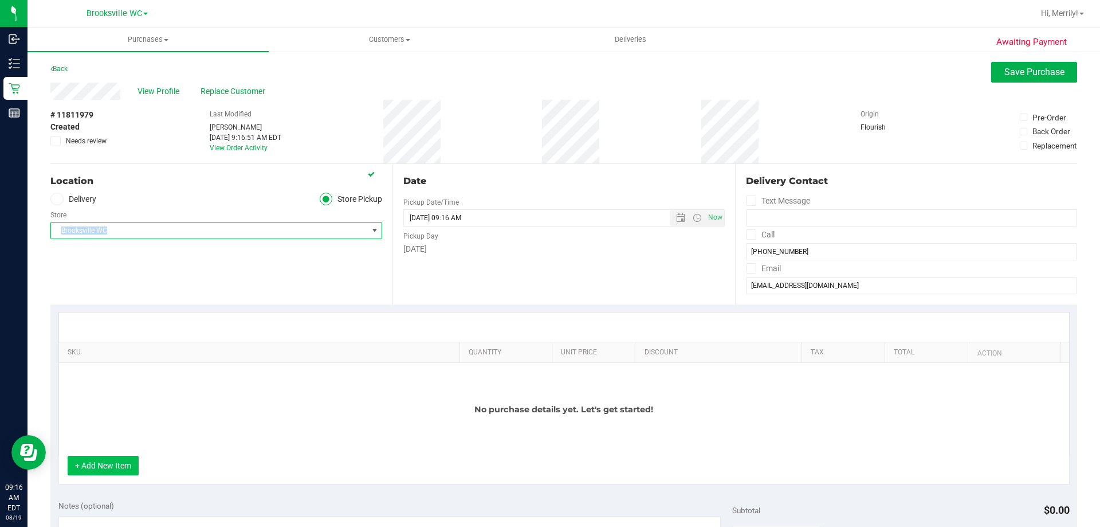
click at [106, 467] on button "+ Add New Item" at bounding box center [103, 464] width 71 height 19
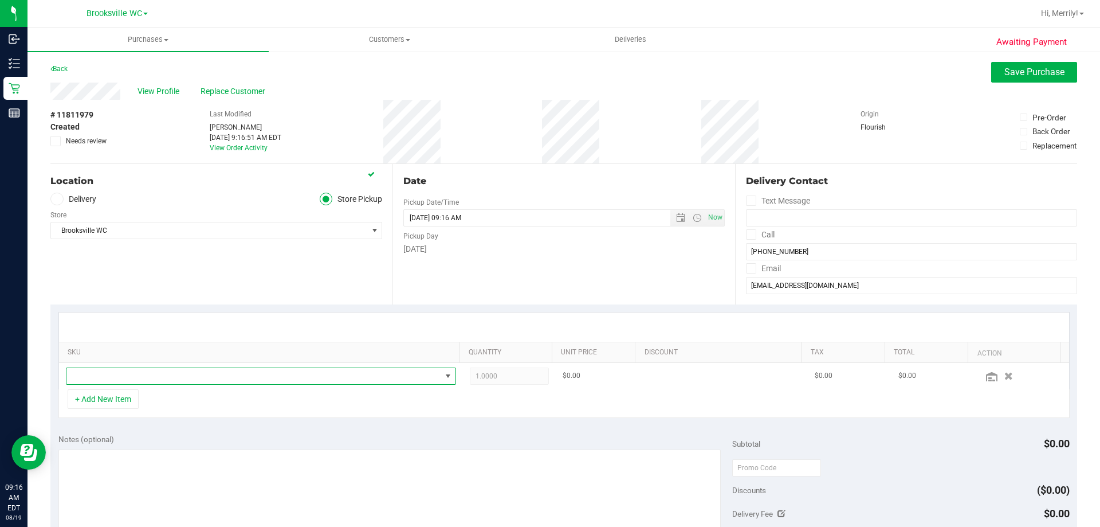
drag, startPoint x: 132, startPoint y: 373, endPoint x: 133, endPoint y: 379, distance: 6.0
click at [133, 376] on span "NO DATA FOUND" at bounding box center [253, 376] width 375 height 16
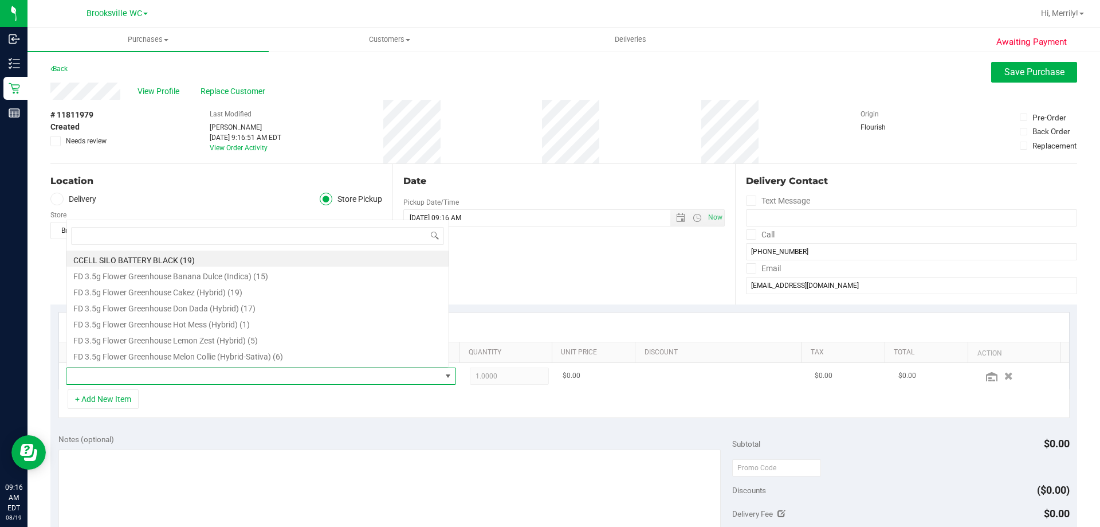
scroll to position [17, 380]
type input "gpe"
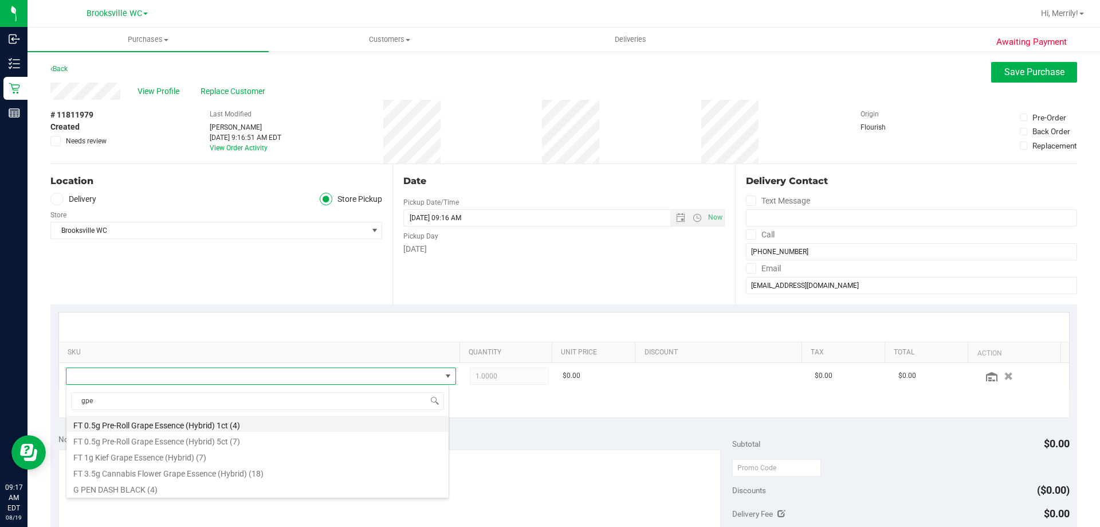
click at [168, 426] on li "FT 0.5g Pre-Roll Grape Essence (Hybrid) 1ct (4)" at bounding box center [257, 423] width 382 height 16
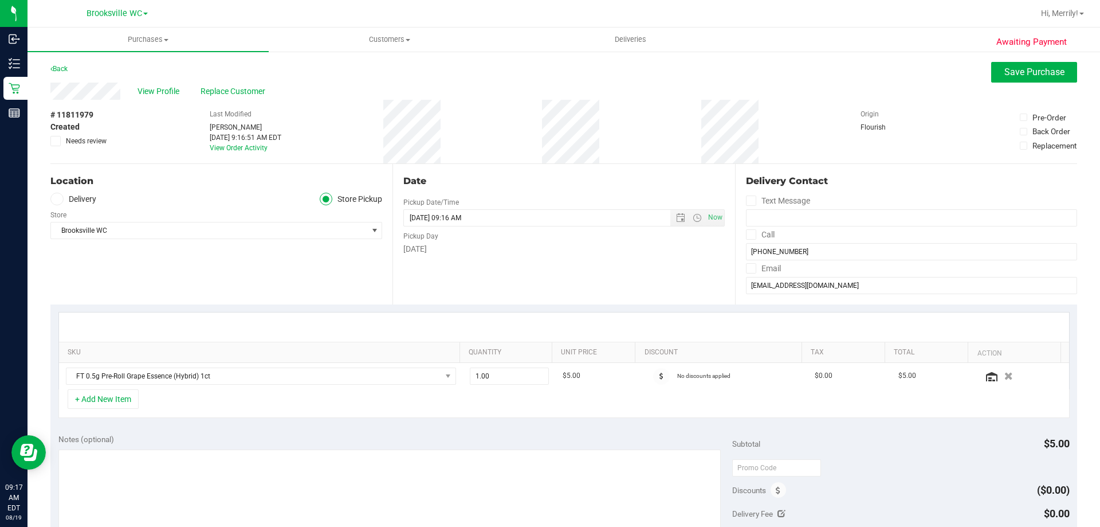
click at [211, 417] on div "+ Add New Item" at bounding box center [563, 403] width 1011 height 29
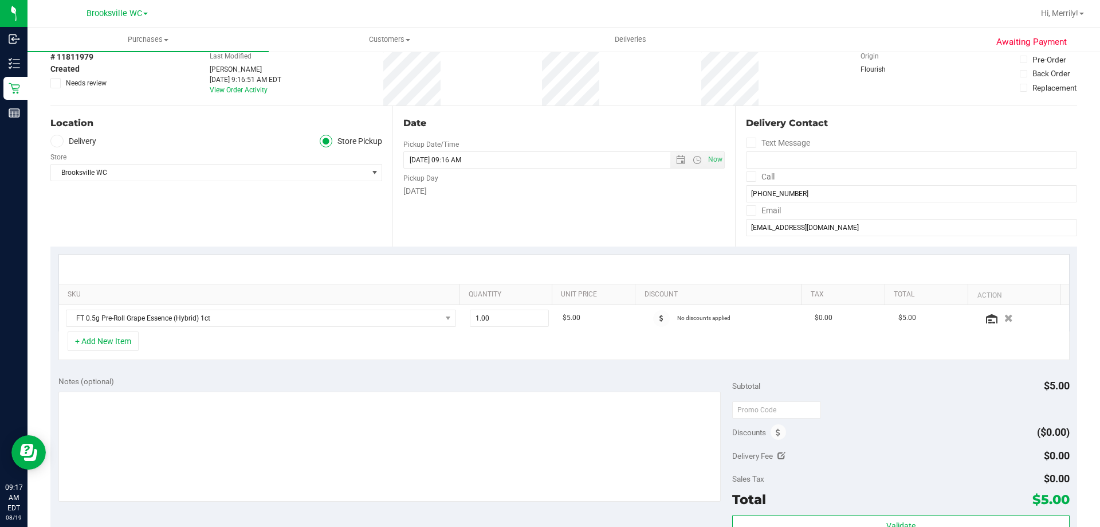
scroll to position [115, 0]
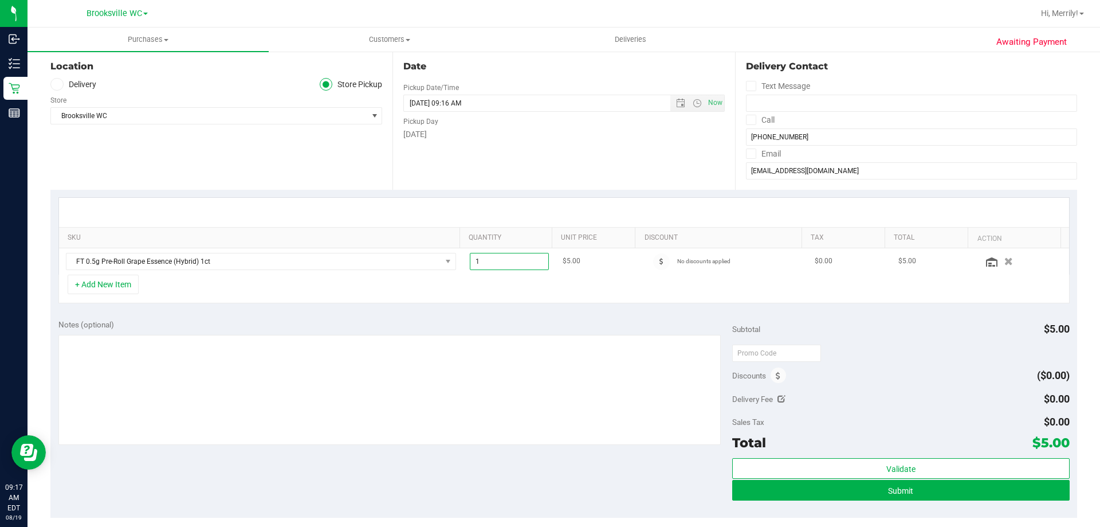
drag, startPoint x: 477, startPoint y: 262, endPoint x: 462, endPoint y: 263, distance: 14.9
click at [470, 263] on span "1.00 1" at bounding box center [510, 261] width 80 height 17
type input "3"
type input "3.00"
click at [517, 319] on div "Notes (optional)" at bounding box center [395, 324] width 674 height 11
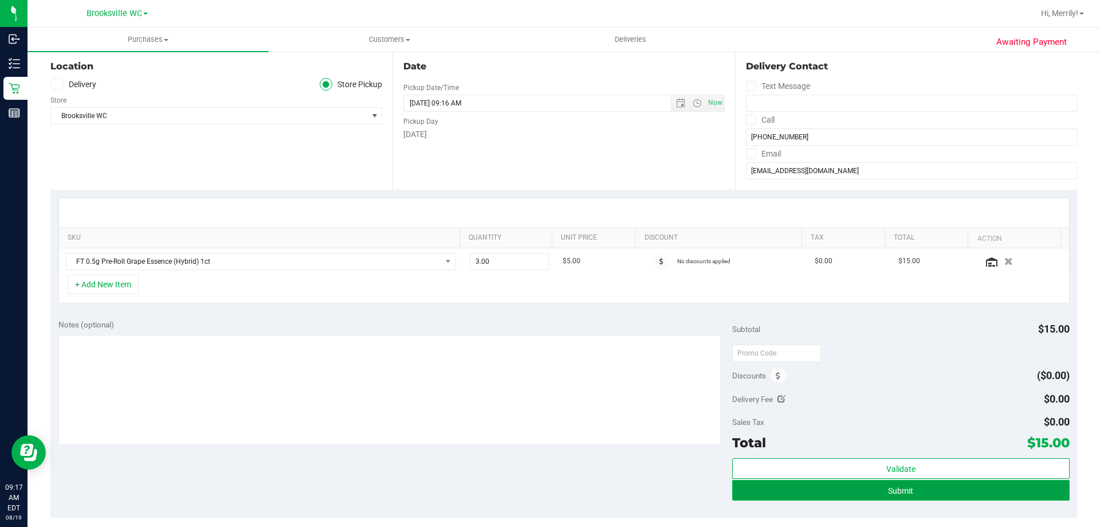
click at [794, 492] on button "Submit" at bounding box center [900, 490] width 337 height 21
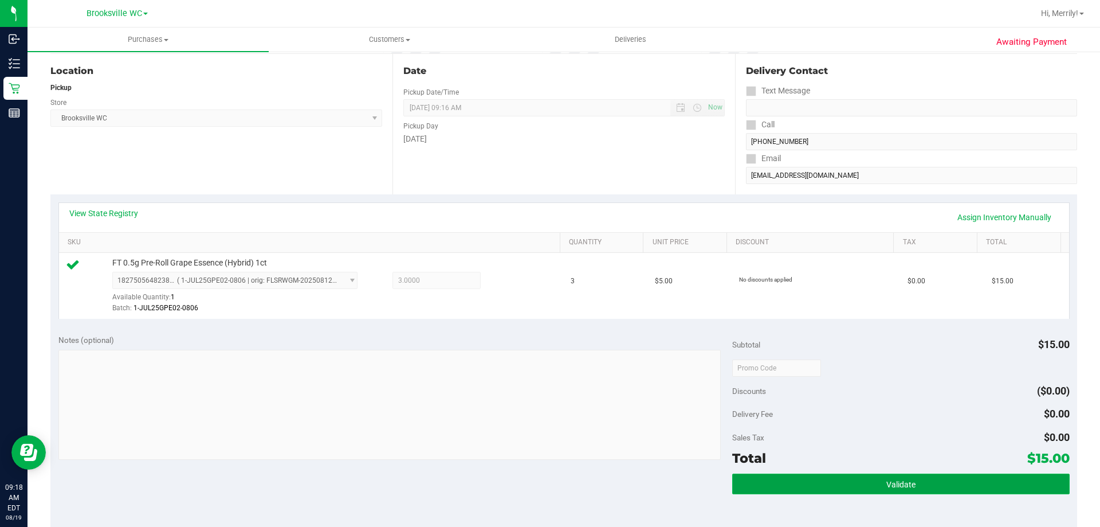
click at [905, 478] on button "Validate" at bounding box center [900, 483] width 337 height 21
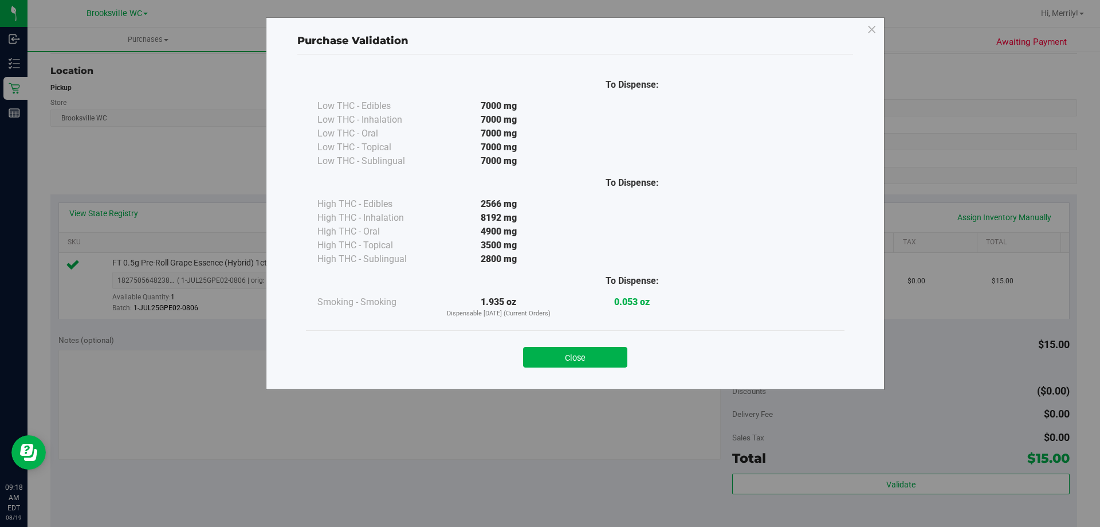
drag, startPoint x: 570, startPoint y: 354, endPoint x: 610, endPoint y: 363, distance: 41.1
click at [570, 355] on button "Close" at bounding box center [575, 357] width 104 height 21
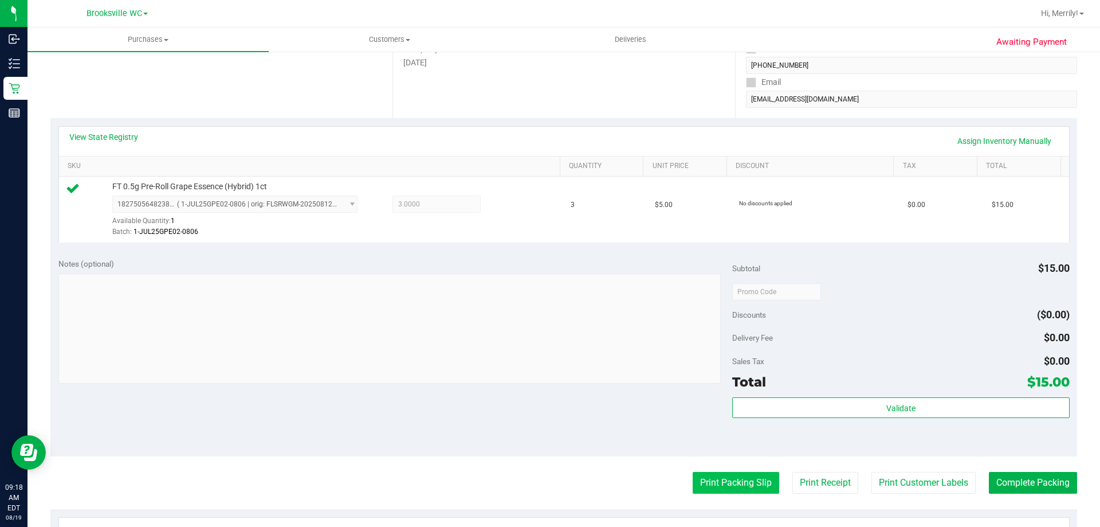
scroll to position [286, 0]
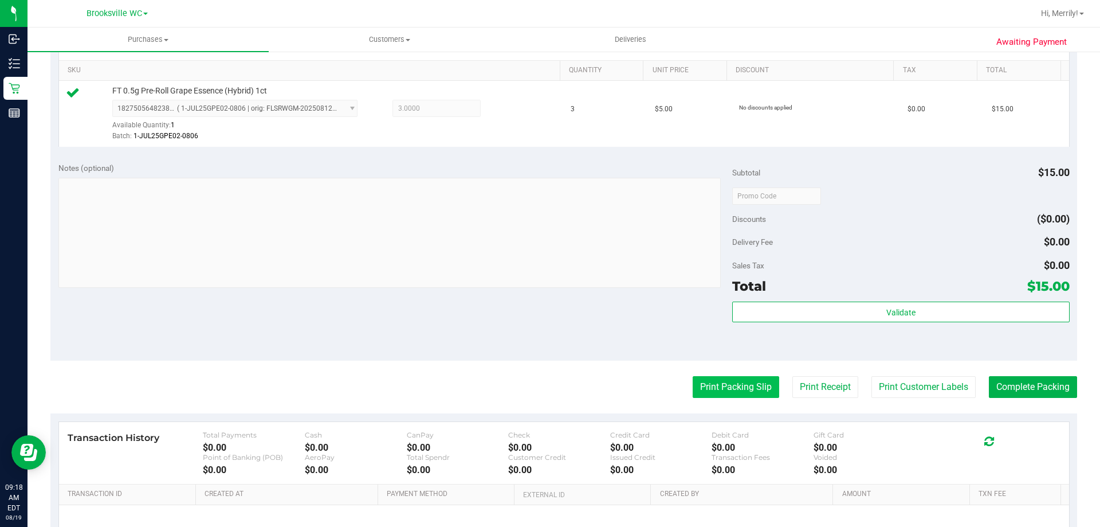
click at [723, 392] on button "Print Packing Slip" at bounding box center [736, 387] width 87 height 22
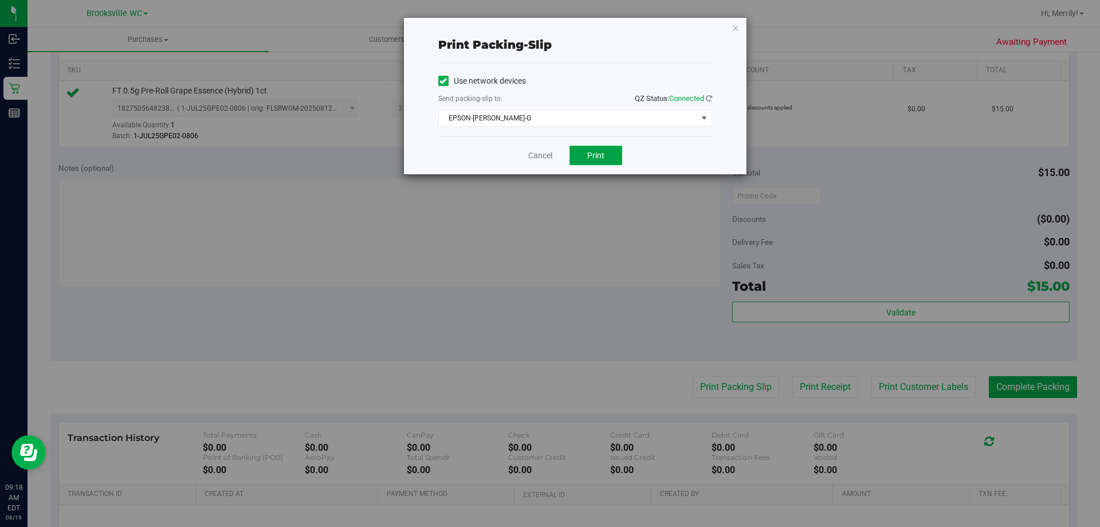
click at [607, 153] on button "Print" at bounding box center [595, 155] width 53 height 19
click at [529, 158] on link "Cancel" at bounding box center [540, 156] width 24 height 12
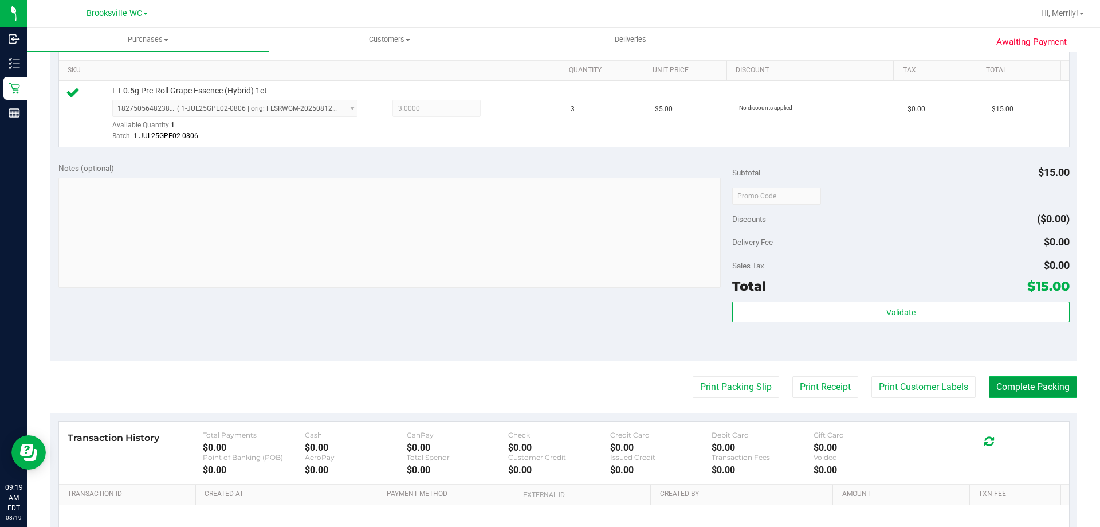
click at [1020, 388] on button "Complete Packing" at bounding box center [1033, 387] width 88 height 22
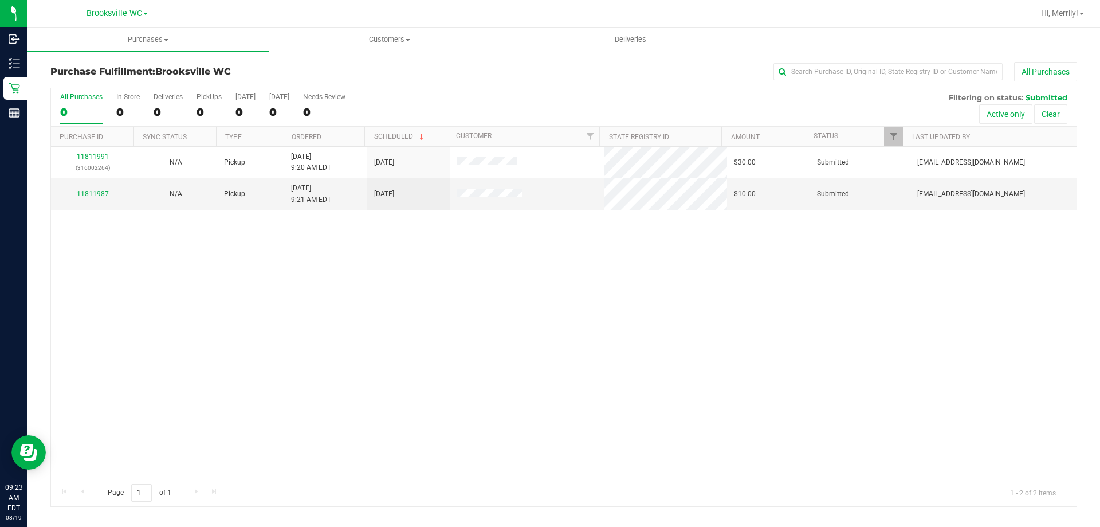
click at [254, 292] on div "11811991 (316002264) N/A Pickup [DATE] 9:20 AM EDT 8/19/2025 $30.00 Submitted […" at bounding box center [564, 313] width 1026 height 332
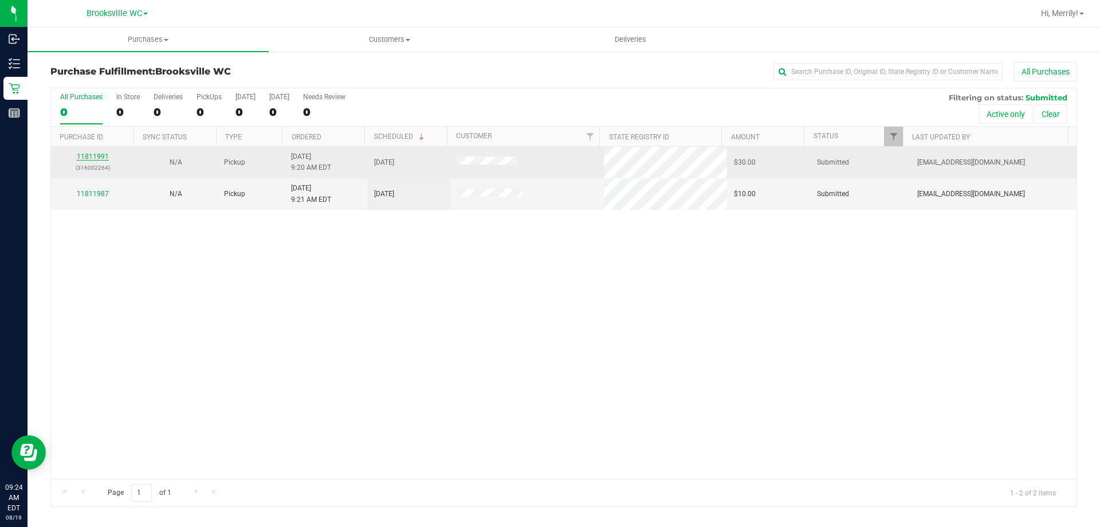
click at [93, 156] on link "11811991" at bounding box center [93, 156] width 32 height 8
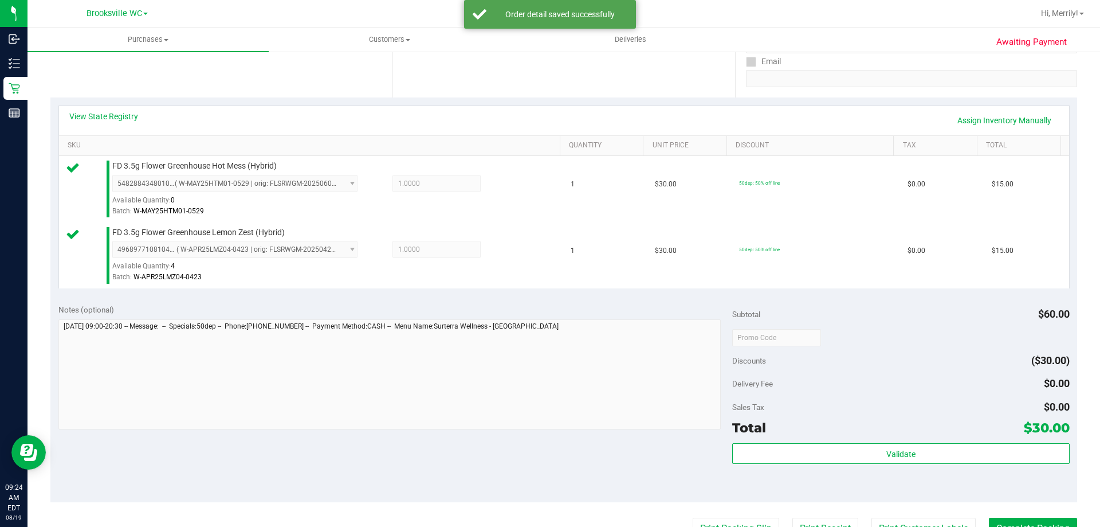
scroll to position [229, 0]
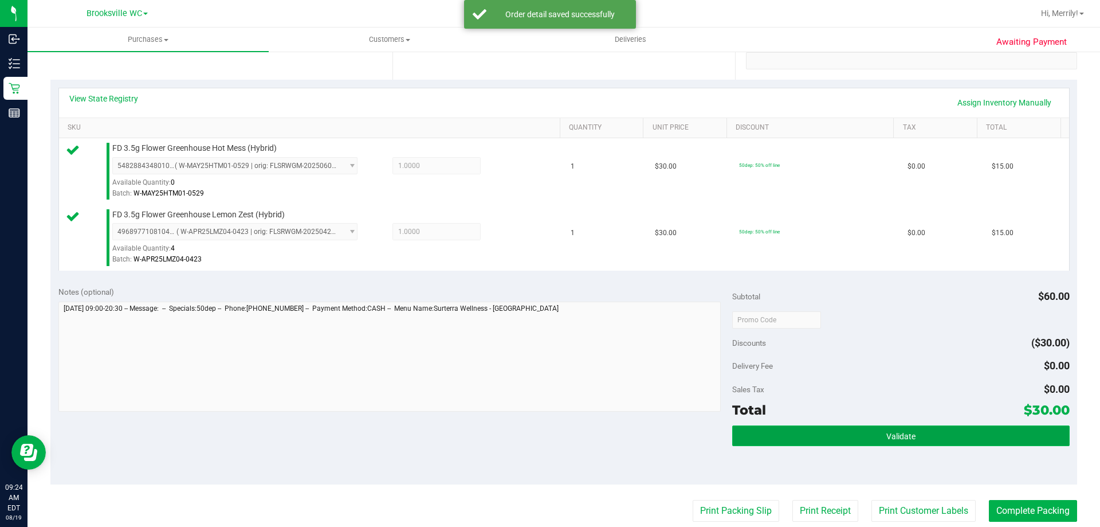
click at [826, 438] on button "Validate" at bounding box center [900, 435] width 337 height 21
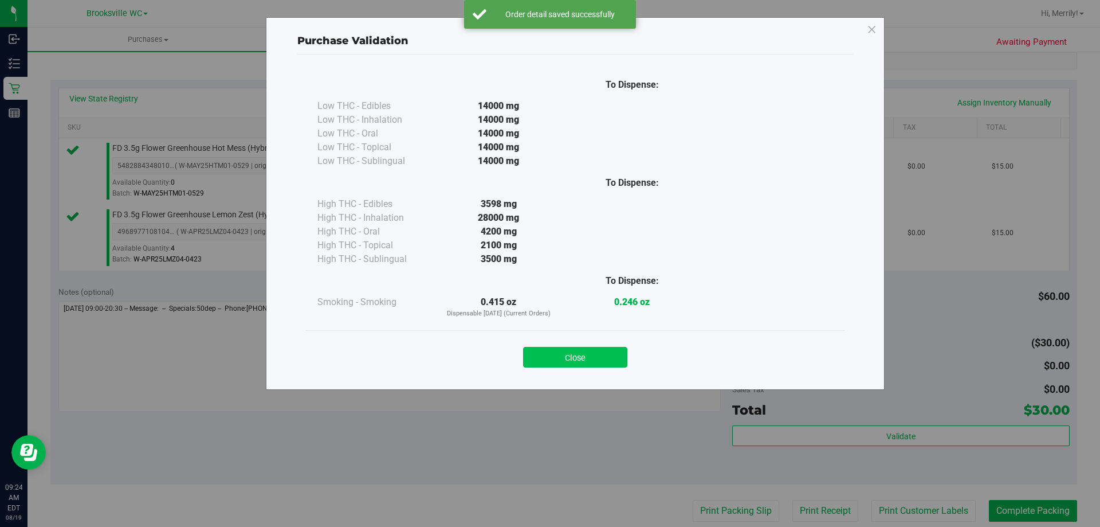
click at [601, 356] on button "Close" at bounding box center [575, 357] width 104 height 21
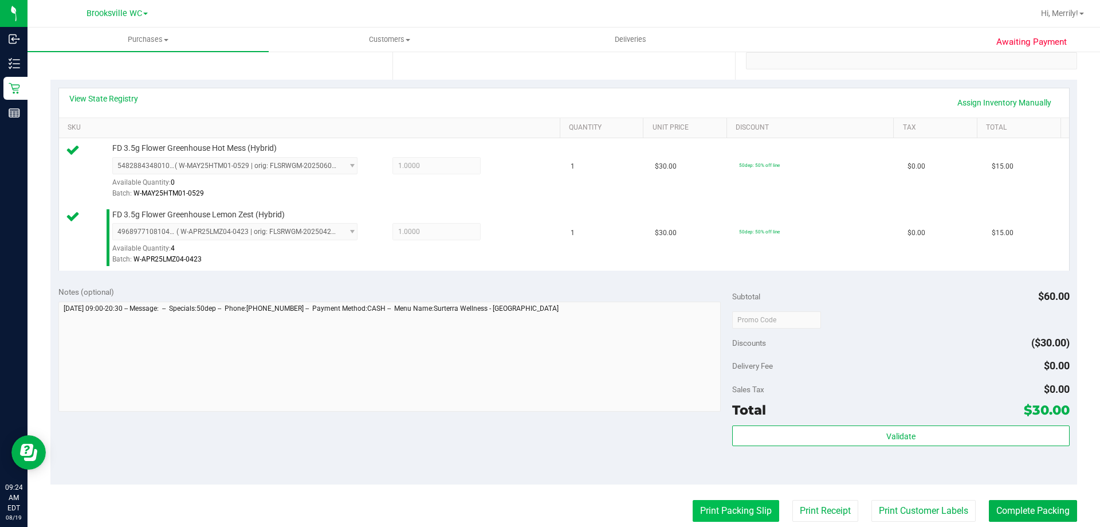
click at [721, 514] on button "Print Packing Slip" at bounding box center [736, 511] width 87 height 22
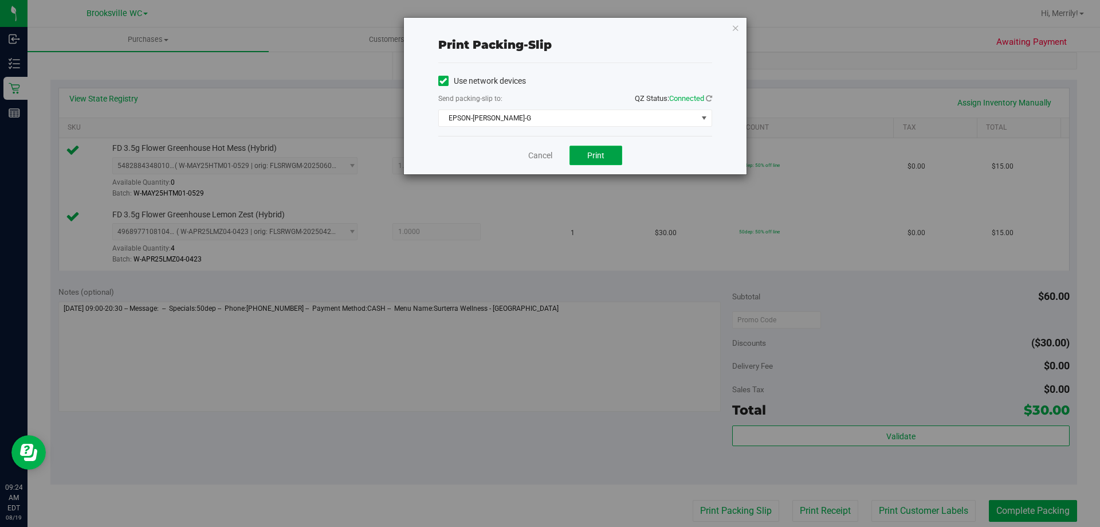
click at [588, 155] on span "Print" at bounding box center [595, 155] width 17 height 9
drag, startPoint x: 515, startPoint y: 158, endPoint x: 539, endPoint y: 156, distance: 23.6
click at [520, 158] on div "Cancel Print" at bounding box center [575, 155] width 274 height 38
click at [550, 155] on link "Cancel" at bounding box center [540, 156] width 24 height 12
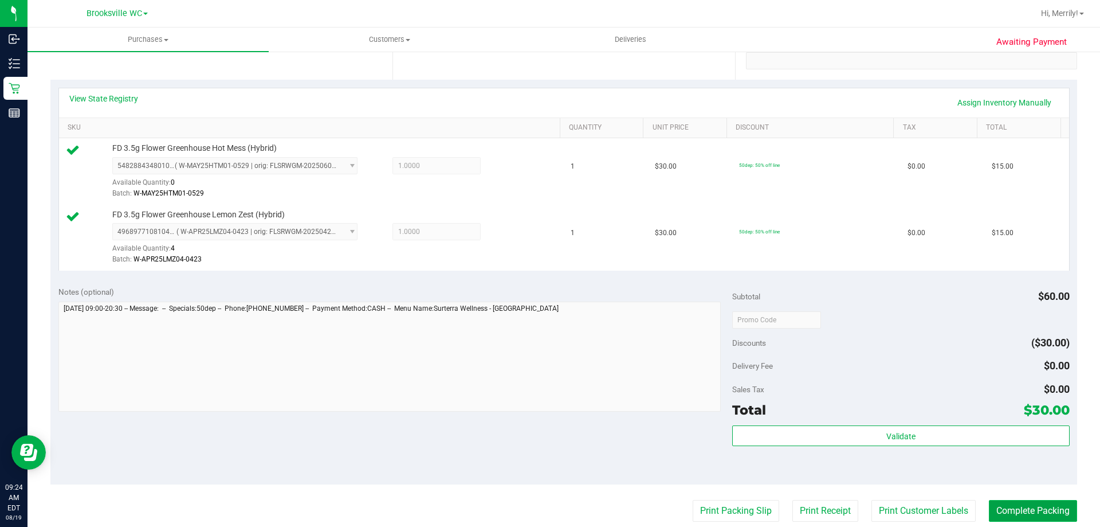
click at [1021, 507] on button "Complete Packing" at bounding box center [1033, 511] width 88 height 22
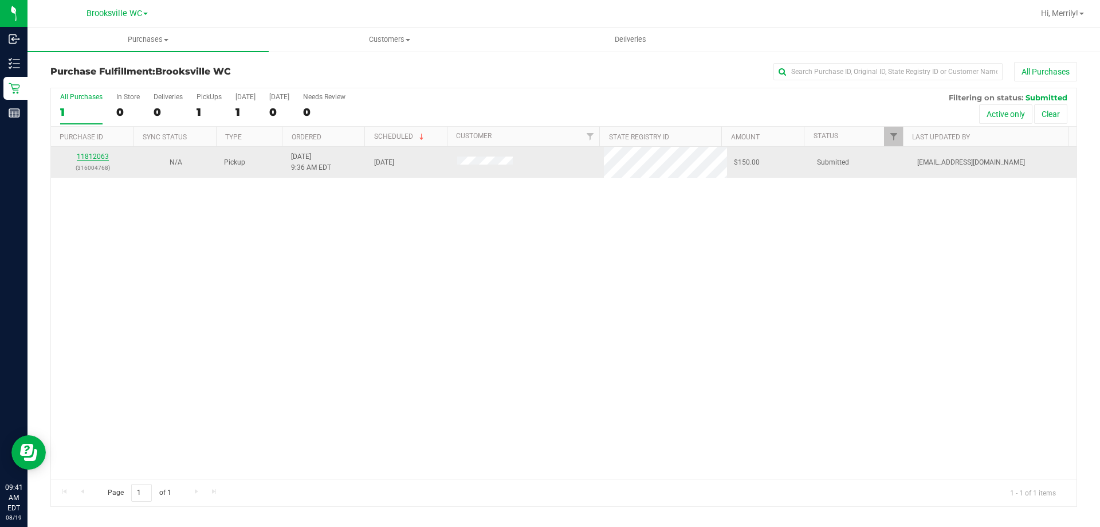
click at [88, 155] on link "11812063" at bounding box center [93, 156] width 32 height 8
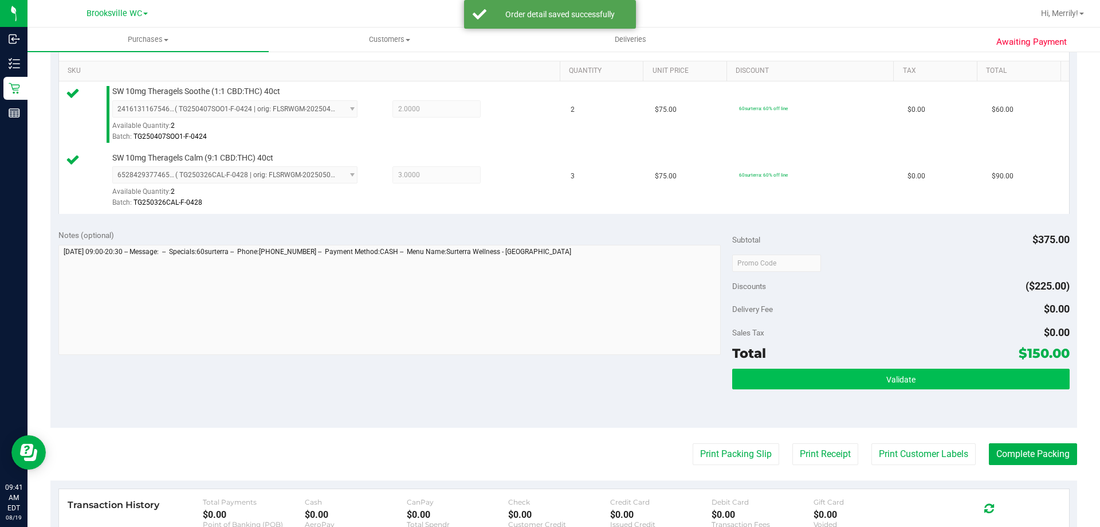
scroll to position [286, 0]
click at [893, 383] on button "Validate" at bounding box center [900, 378] width 337 height 21
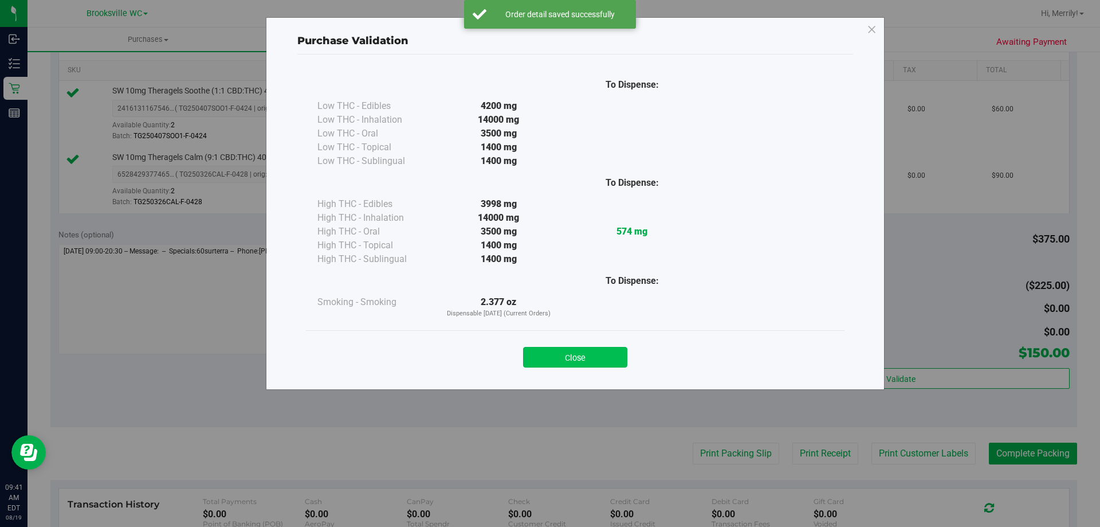
click at [577, 364] on button "Close" at bounding box center [575, 357] width 104 height 21
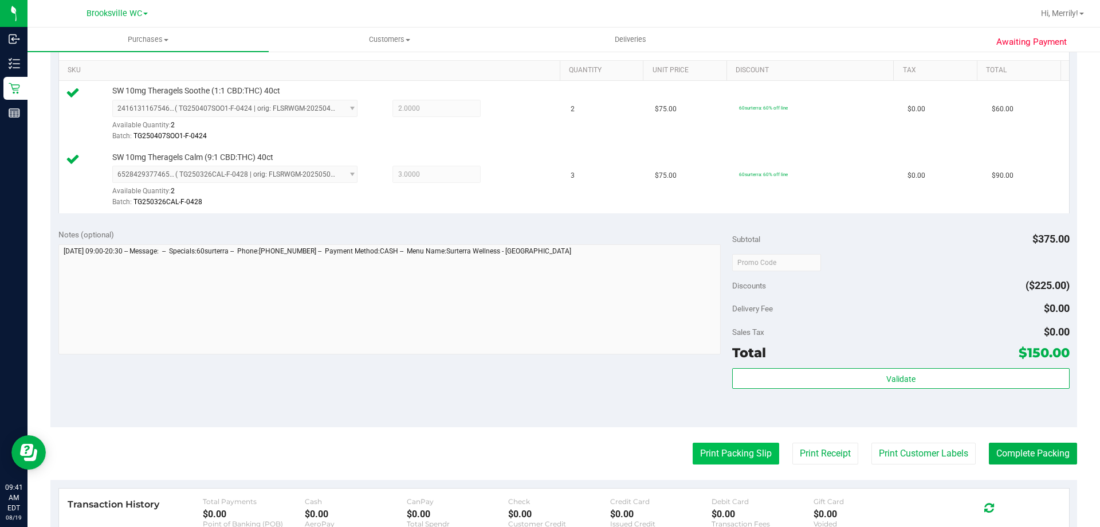
click at [718, 450] on button "Print Packing Slip" at bounding box center [736, 453] width 87 height 22
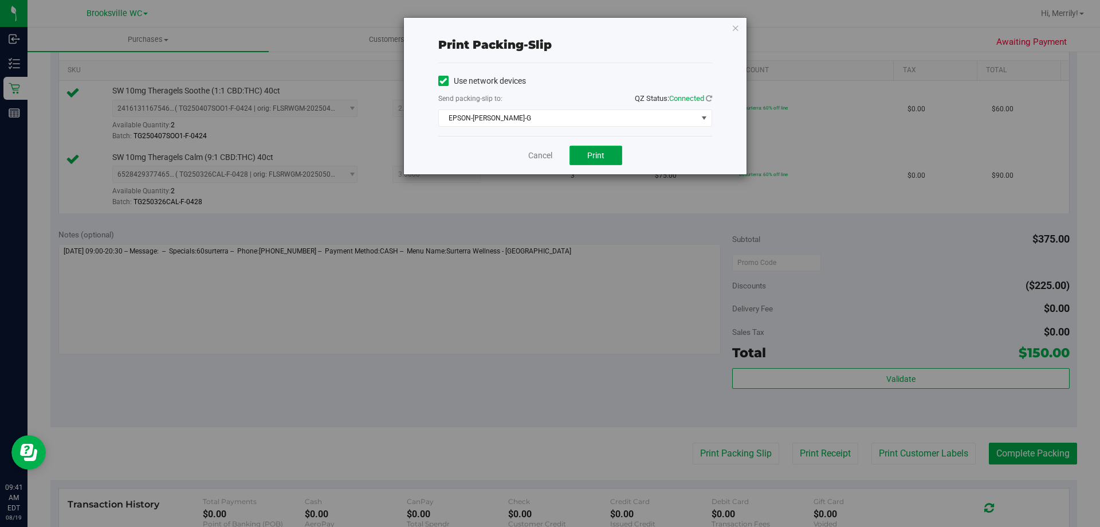
click at [598, 154] on span "Print" at bounding box center [595, 155] width 17 height 9
click at [539, 154] on link "Cancel" at bounding box center [540, 156] width 24 height 12
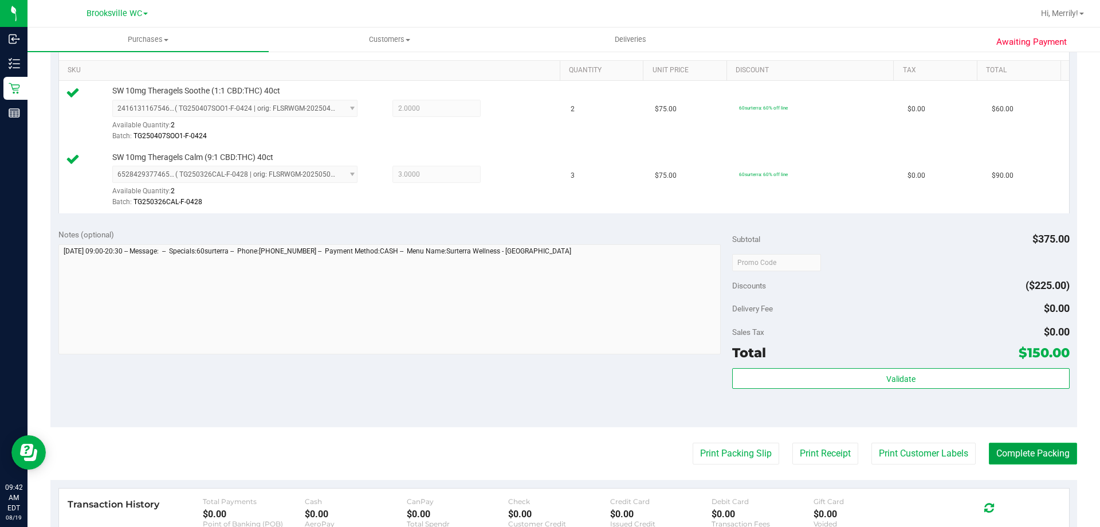
click at [1031, 455] on button "Complete Packing" at bounding box center [1033, 453] width 88 height 22
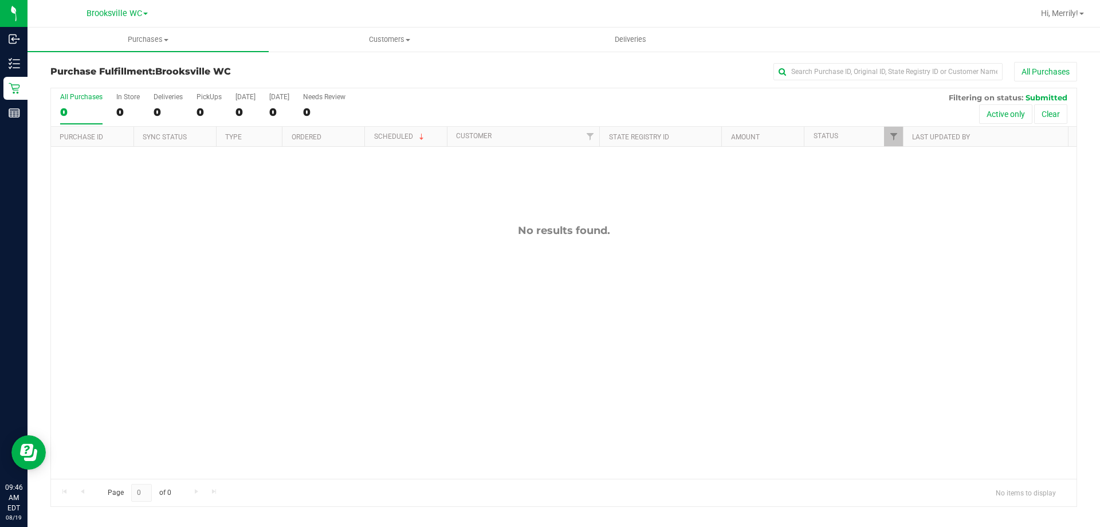
click at [135, 254] on div "No results found." at bounding box center [564, 351] width 1026 height 409
